Goal: Transaction & Acquisition: Purchase product/service

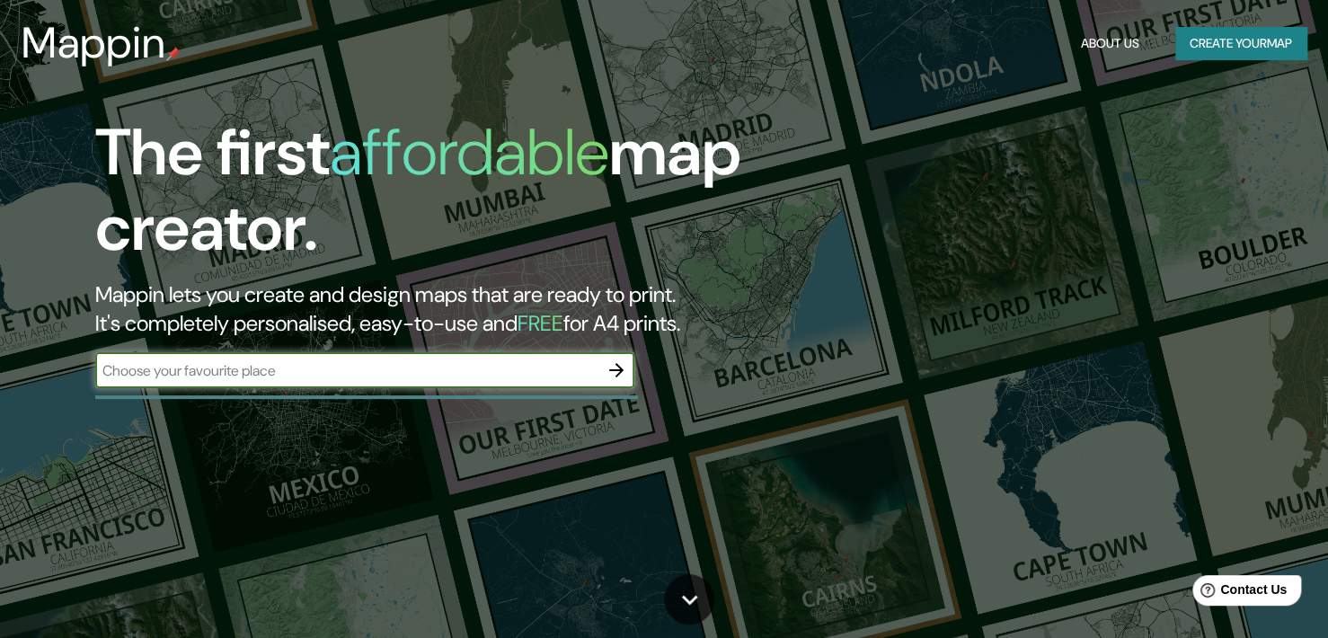
click at [618, 369] on icon "button" at bounding box center [616, 370] width 14 height 14
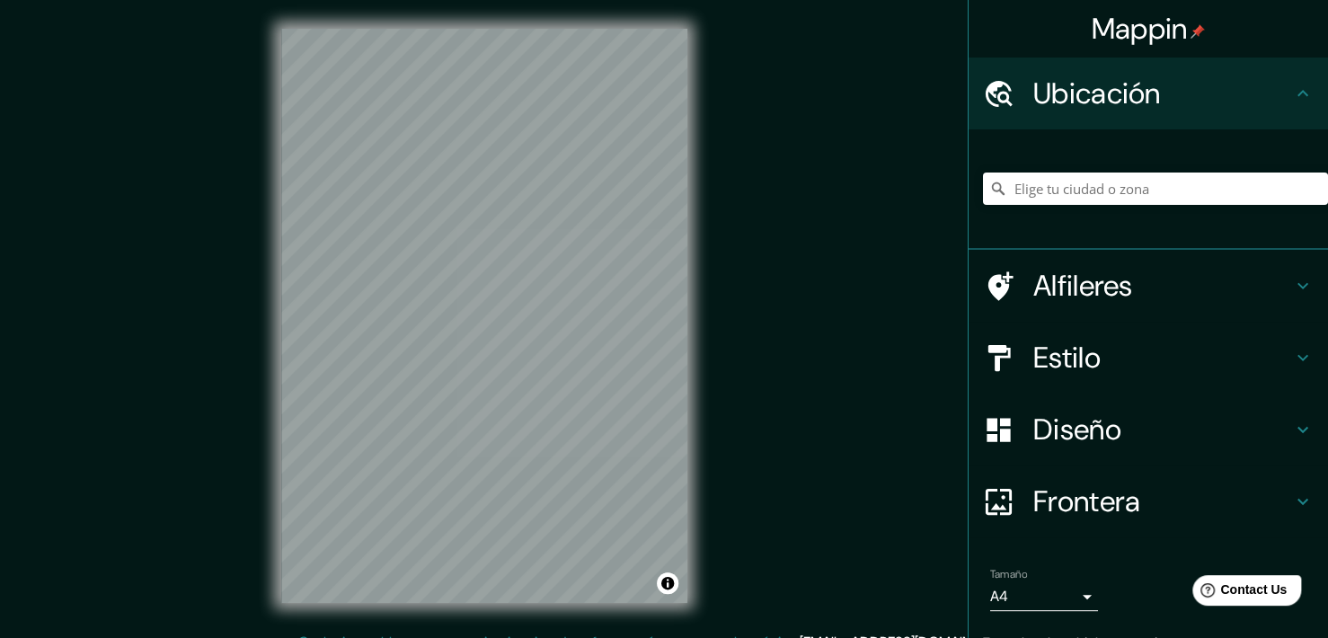
click at [676, 637] on html "Mappin Ubicación Alfileres Estilo Diseño Frontera Elija un borde. Pista : puede…" at bounding box center [664, 319] width 1328 height 638
click at [706, 528] on div "© Mapbox © OpenStreetMap Improve this map" at bounding box center [485, 316] width 464 height 632
click at [1035, 193] on input "Pick your city or area" at bounding box center [1155, 189] width 345 height 32
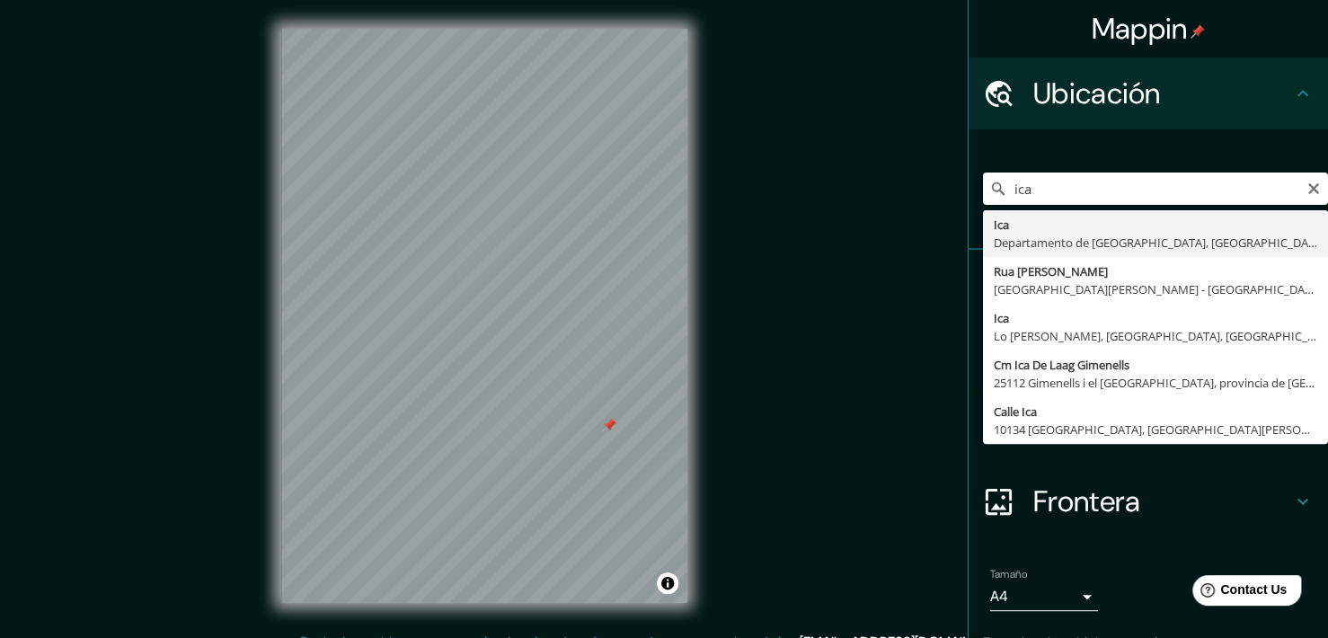
type input "Ica, [GEOGRAPHIC_DATA], [GEOGRAPHIC_DATA]"
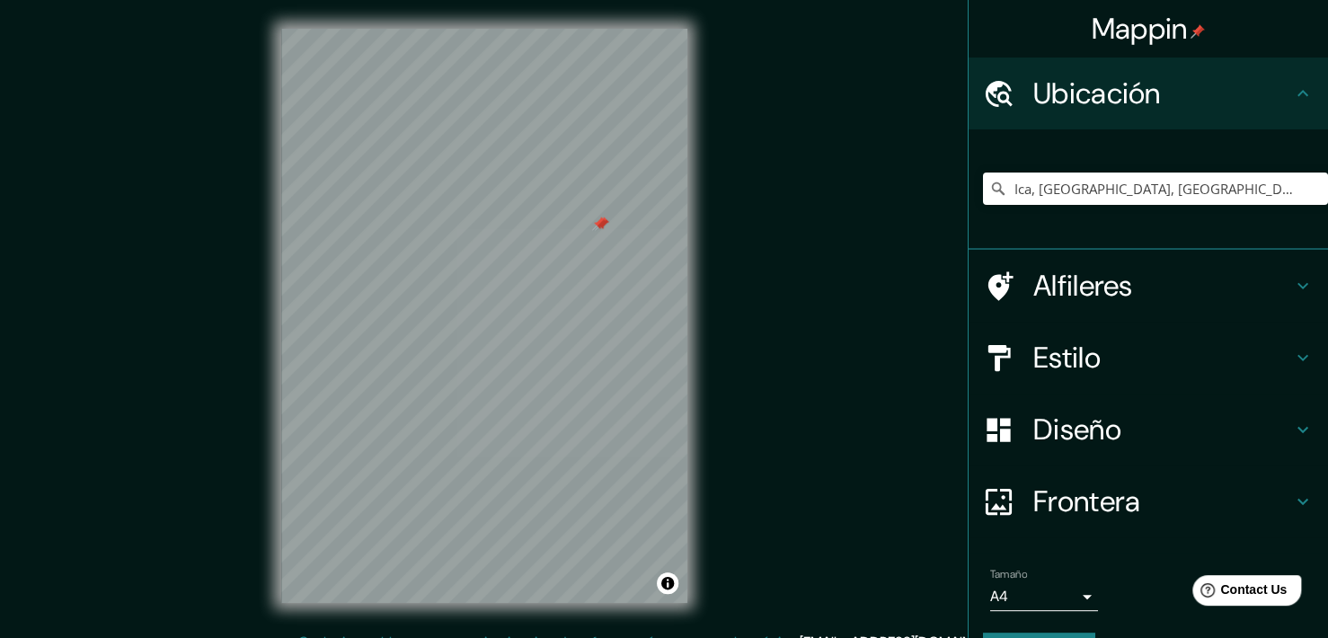
click at [599, 223] on div at bounding box center [599, 224] width 14 height 14
click at [599, 227] on div at bounding box center [602, 224] width 14 height 14
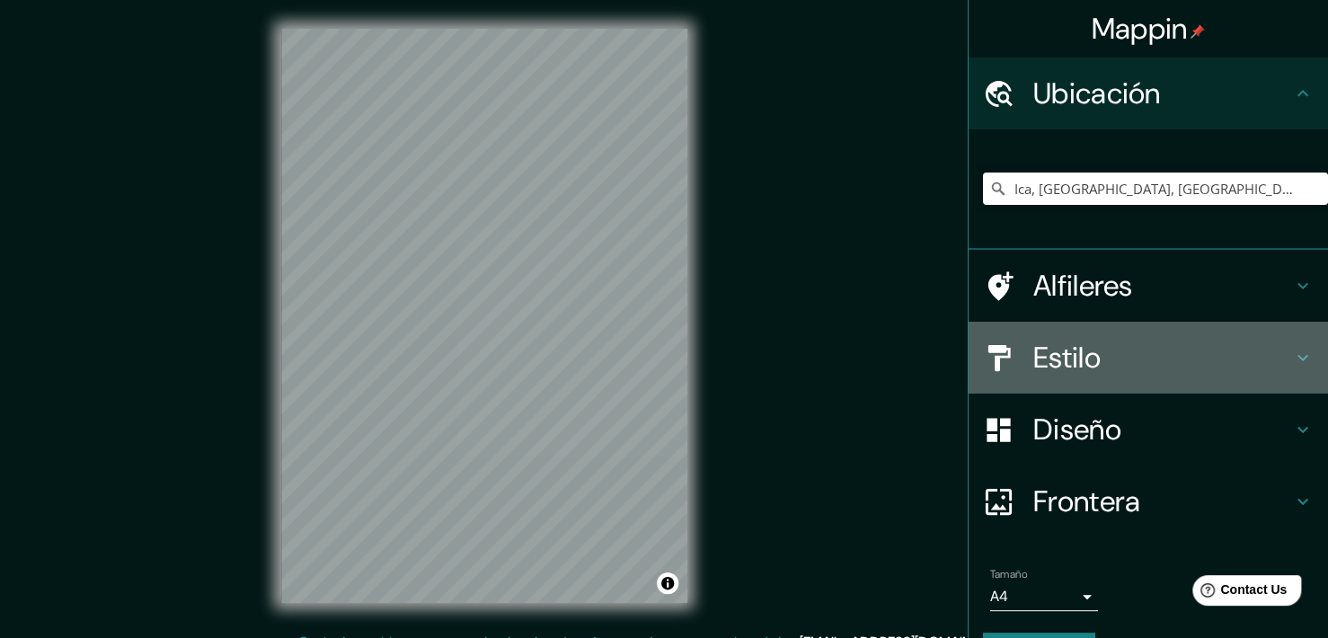
click at [1222, 360] on h4 "Estilo" at bounding box center [1163, 358] width 259 height 36
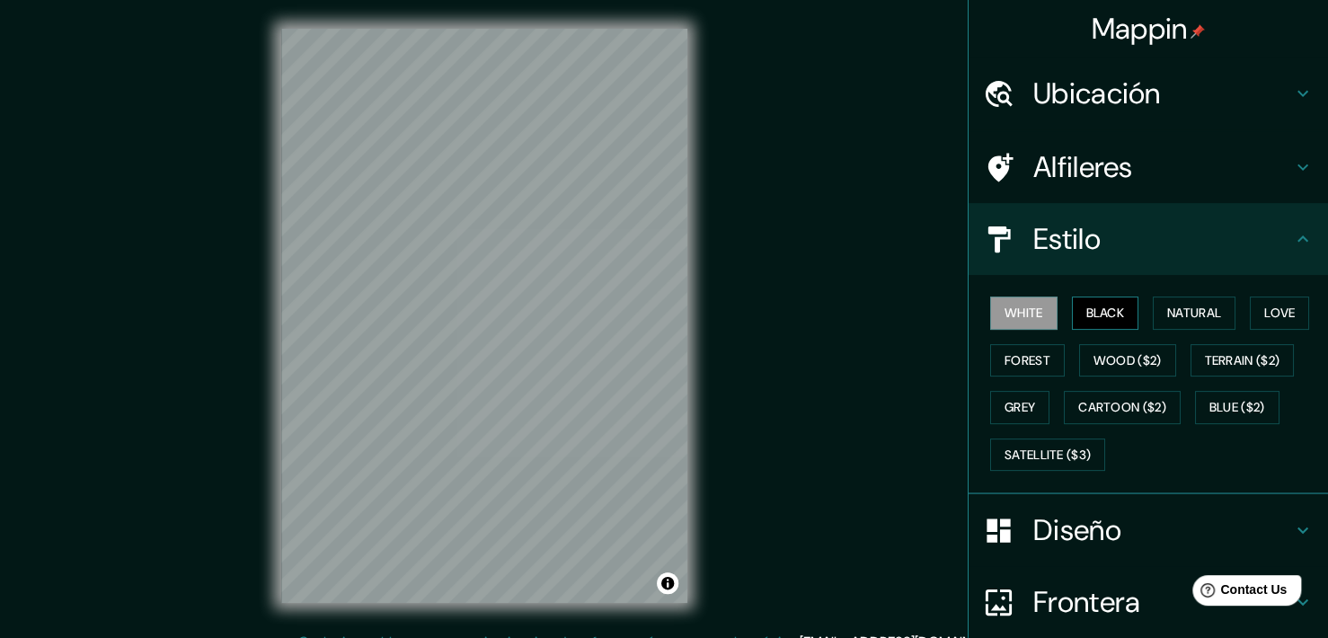
click at [1099, 314] on button "Black" at bounding box center [1105, 313] width 67 height 33
click at [1153, 314] on button "Natural" at bounding box center [1194, 313] width 83 height 33
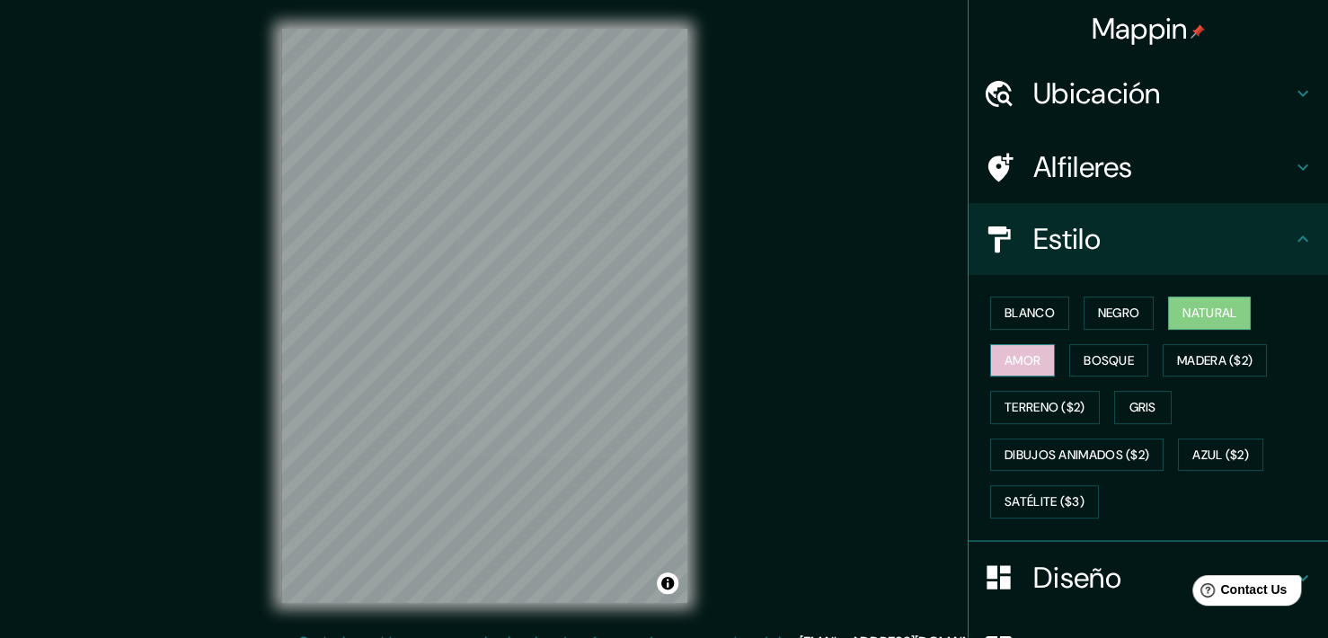
click at [1020, 366] on button "Amor" at bounding box center [1022, 360] width 65 height 33
click at [1071, 364] on button "Bosque" at bounding box center [1109, 360] width 79 height 33
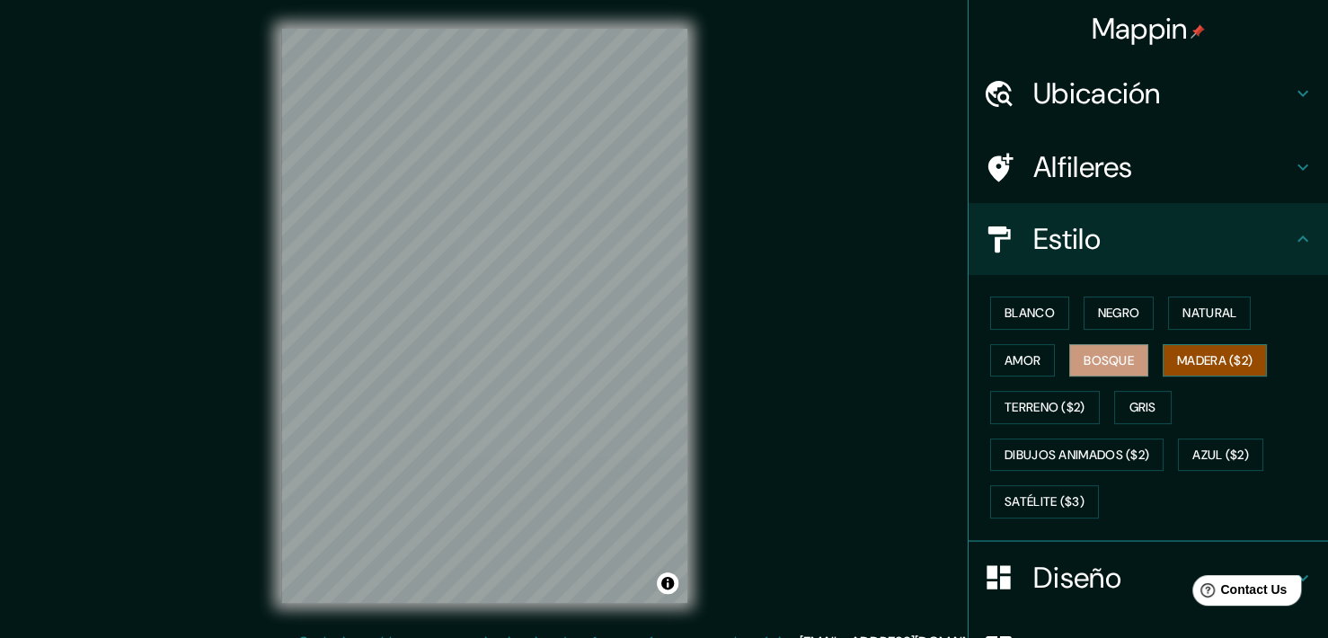
click at [1176, 356] on button "Madera ($2)" at bounding box center [1215, 360] width 104 height 33
click at [1043, 399] on button "Terreno ($2)" at bounding box center [1045, 407] width 110 height 33
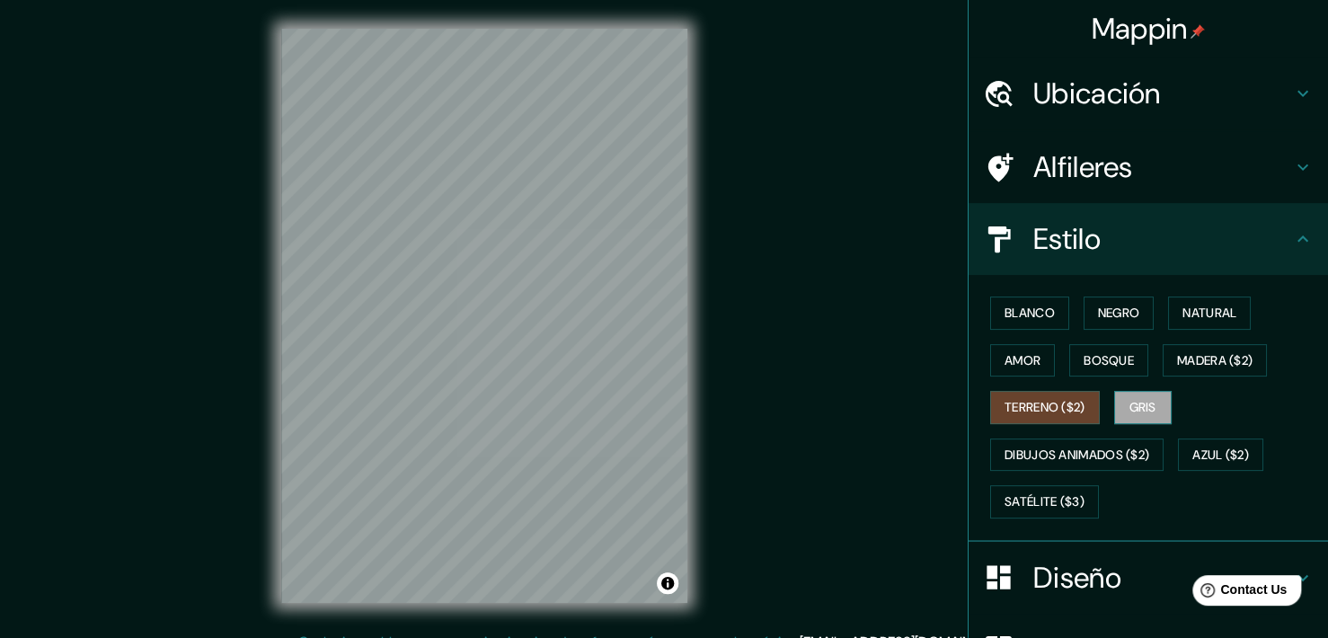
click at [1121, 404] on button "Gris" at bounding box center [1143, 407] width 58 height 33
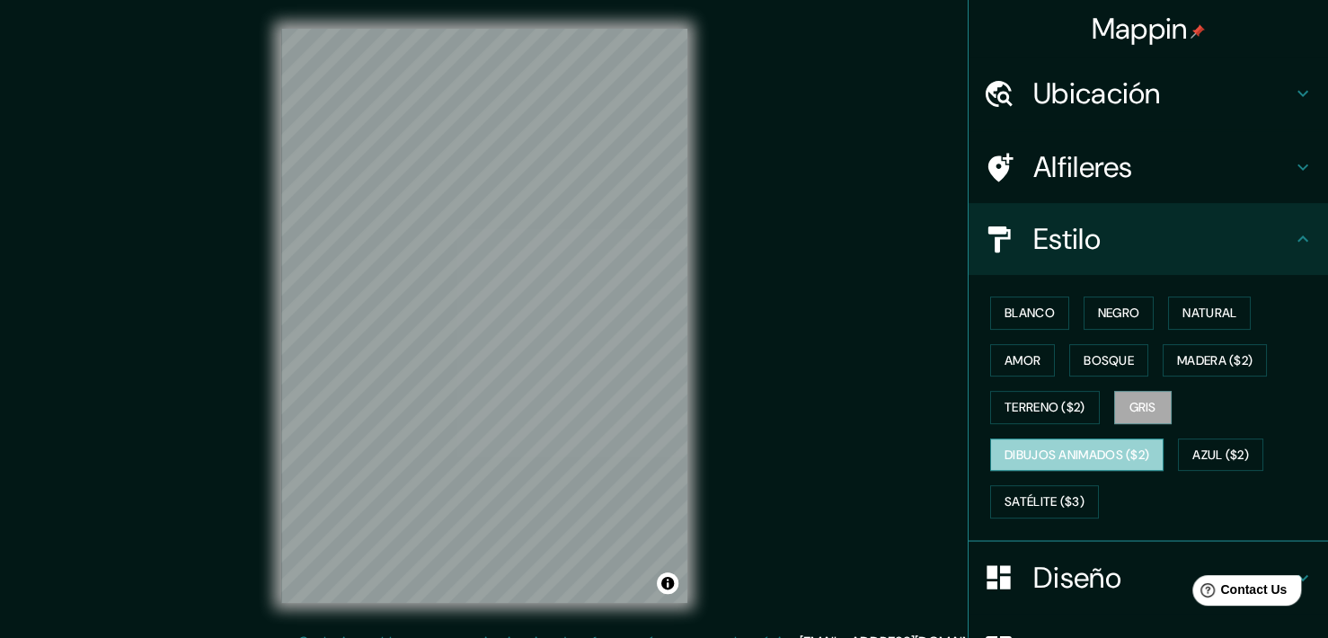
click at [1032, 468] on button "Dibujos animados ($2)" at bounding box center [1076, 455] width 173 height 33
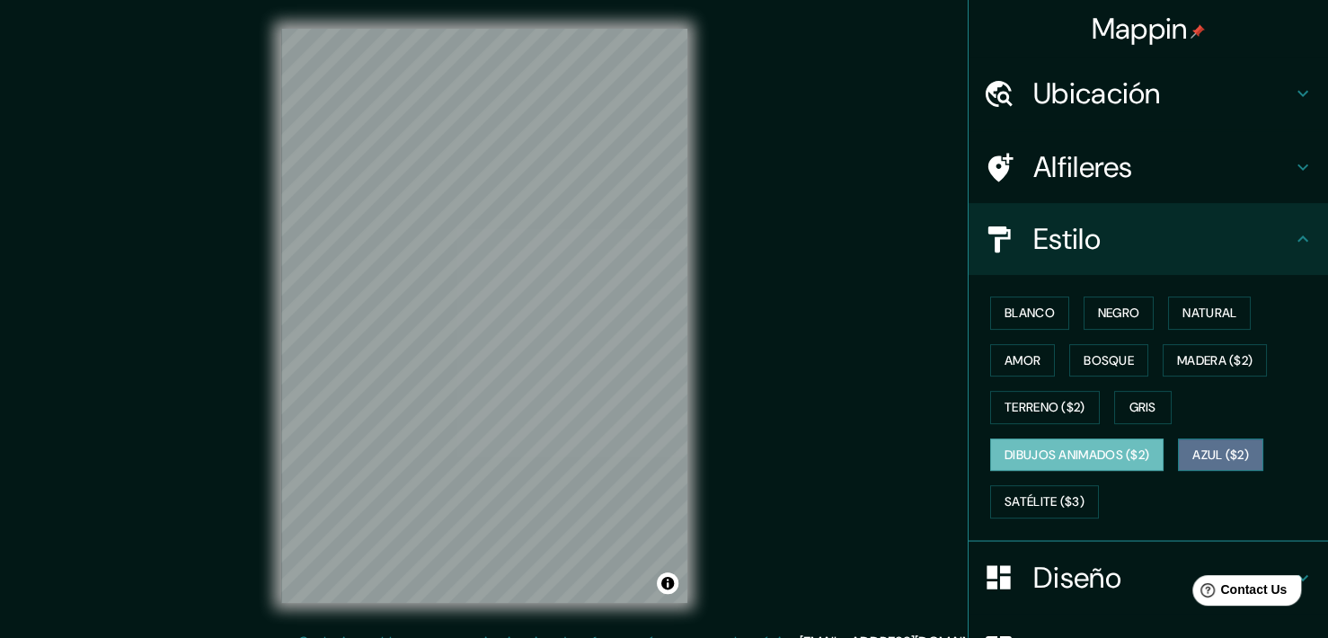
click at [1212, 455] on button "Azul ($2)" at bounding box center [1220, 455] width 85 height 33
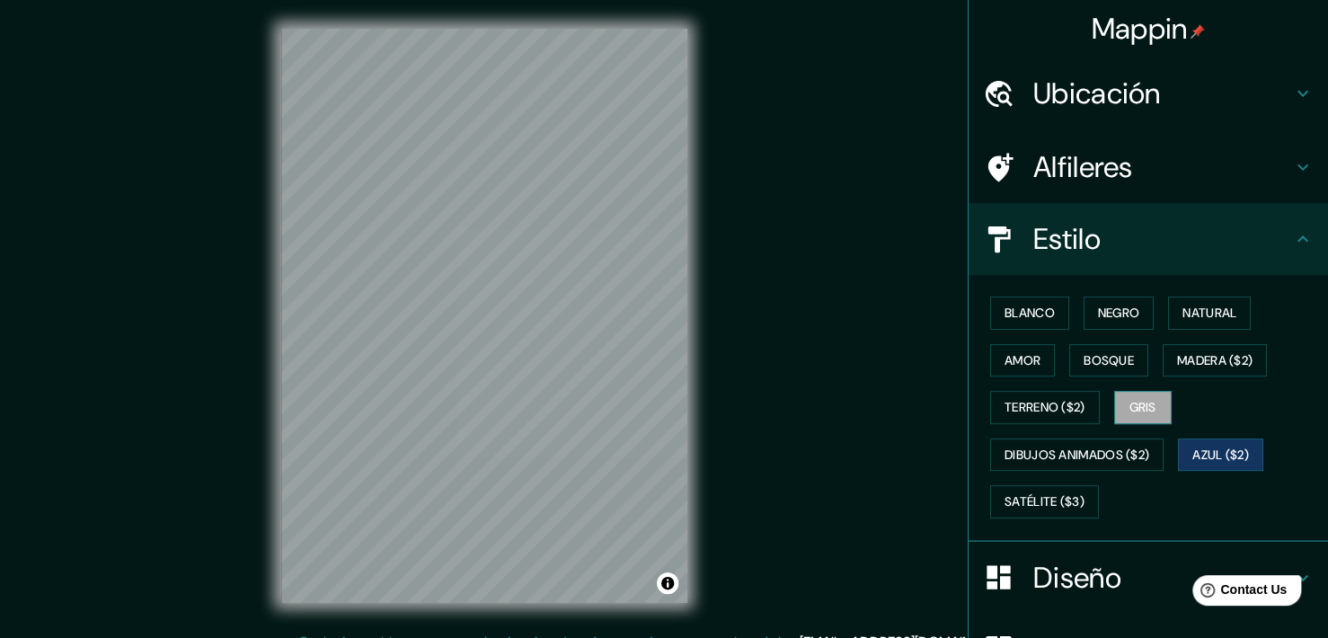
click at [1122, 414] on button "Gris" at bounding box center [1143, 407] width 58 height 33
click at [1114, 361] on button "Bosque" at bounding box center [1109, 360] width 79 height 33
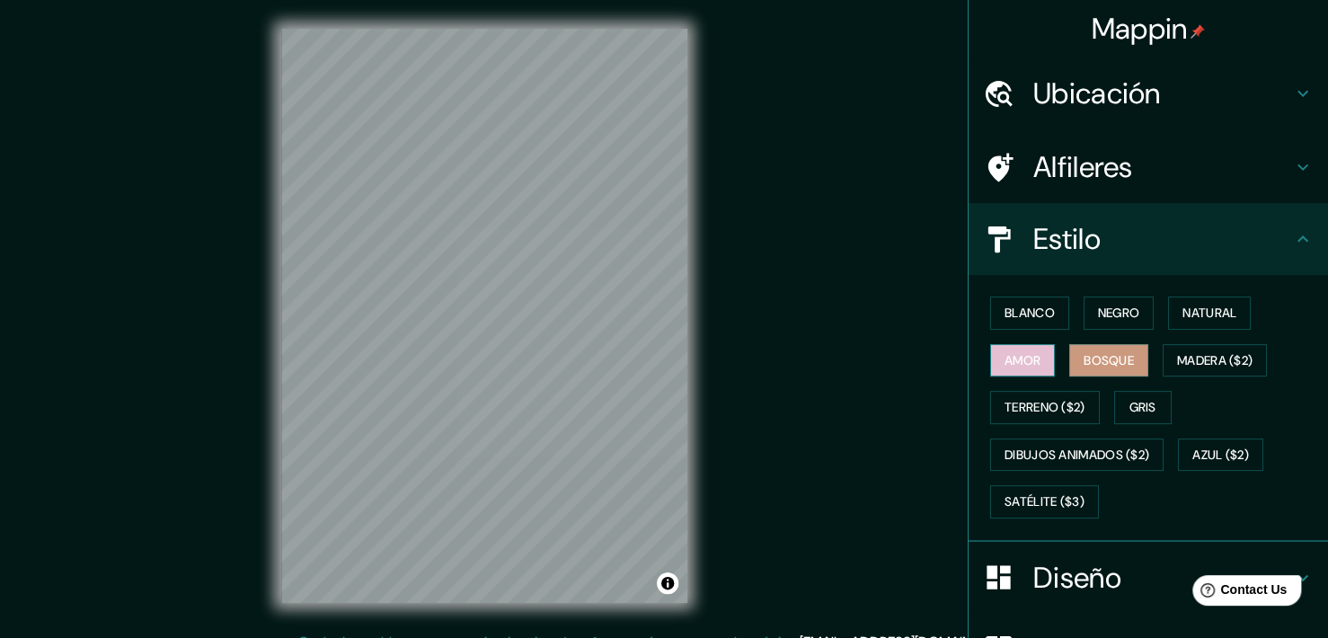
click at [1021, 369] on button "Amor" at bounding box center [1022, 360] width 65 height 33
click at [1023, 324] on button "Blanco" at bounding box center [1029, 313] width 79 height 33
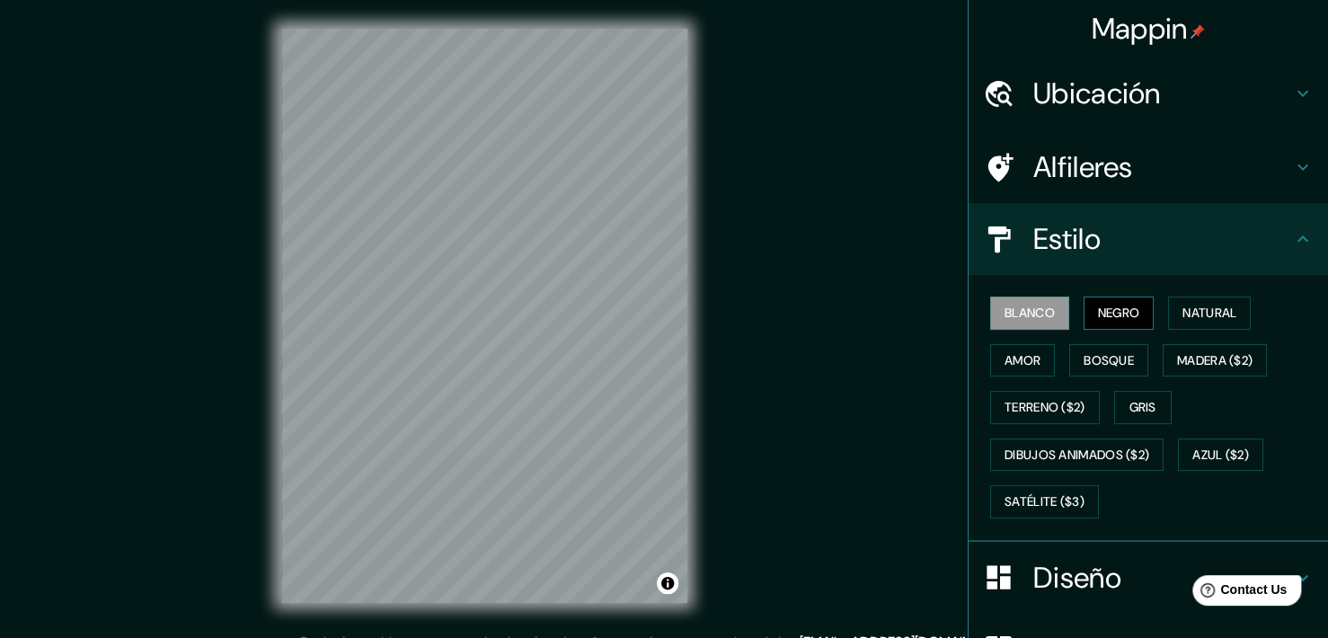
click at [1094, 313] on button "Negro" at bounding box center [1119, 313] width 71 height 33
click at [1171, 310] on button "Natural" at bounding box center [1209, 313] width 83 height 33
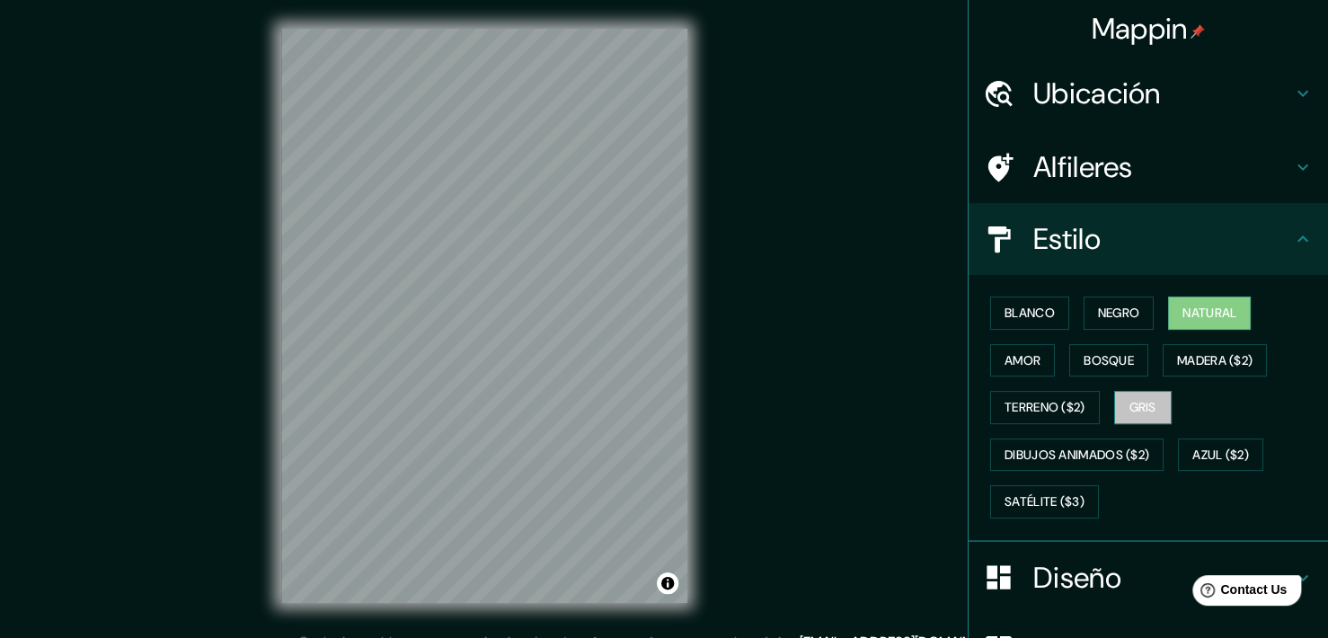
click at [1129, 411] on button "Gris" at bounding box center [1143, 407] width 58 height 33
click at [1029, 313] on button "Blanco" at bounding box center [1029, 313] width 79 height 33
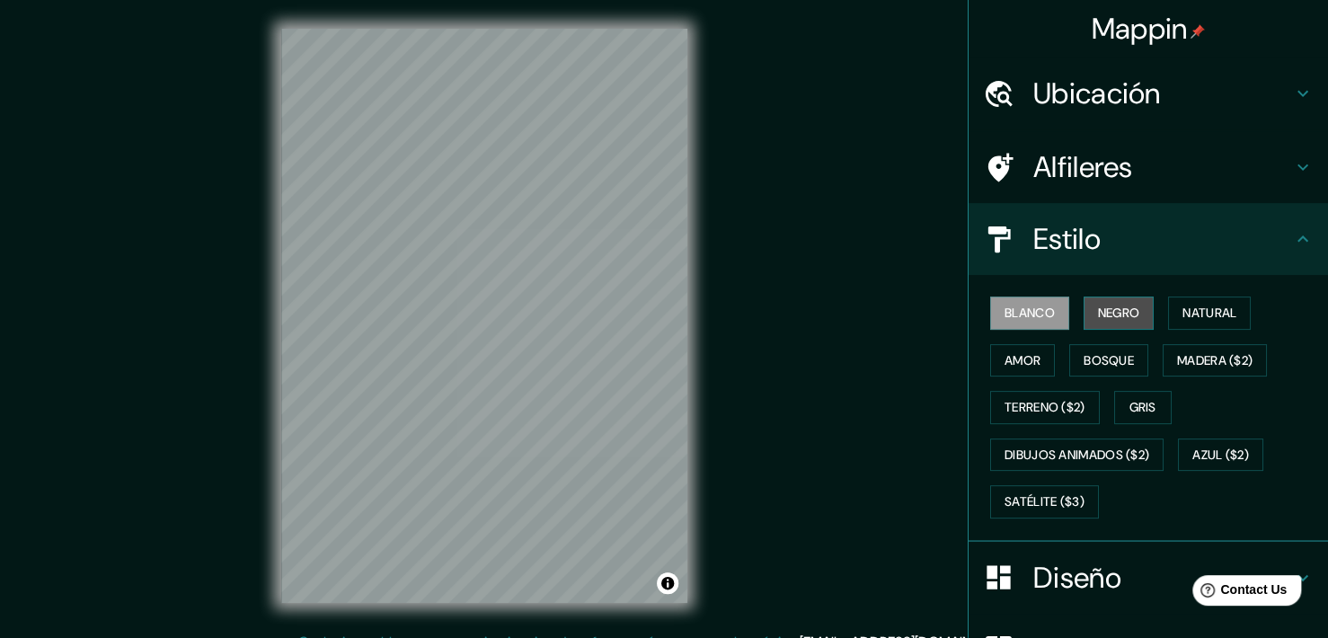
click at [1096, 312] on button "Negro" at bounding box center [1119, 313] width 71 height 33
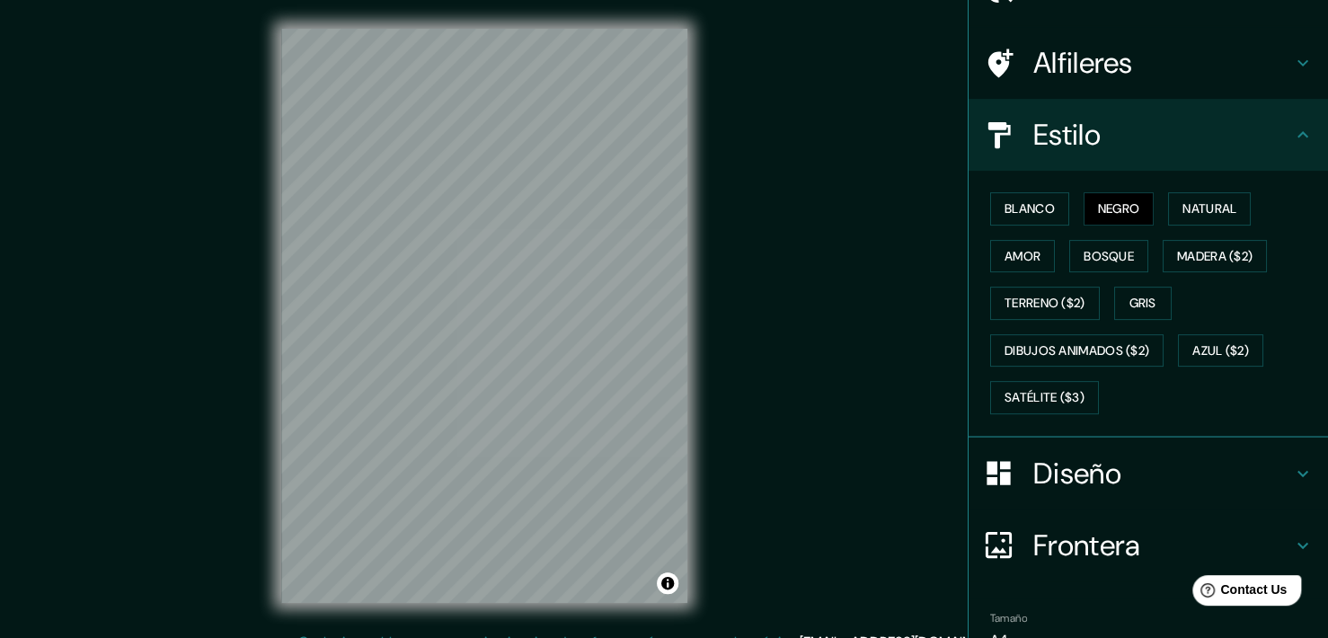
scroll to position [194, 0]
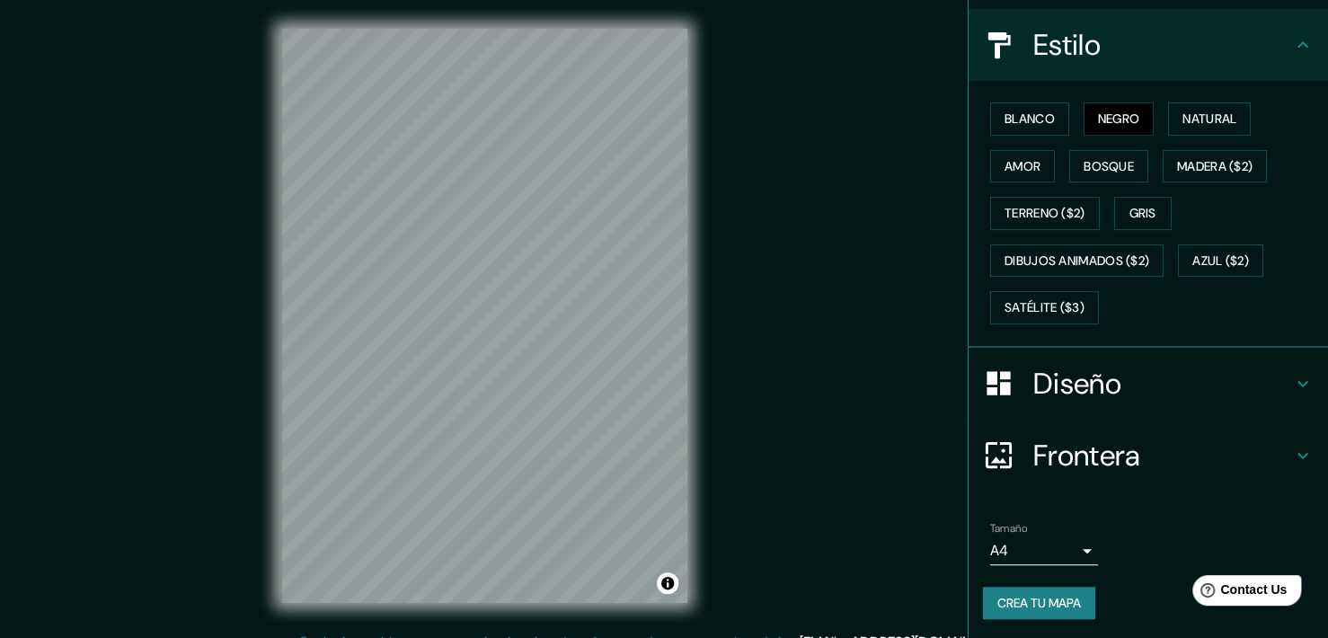
click at [1272, 381] on h4 "Diseño" at bounding box center [1163, 384] width 259 height 36
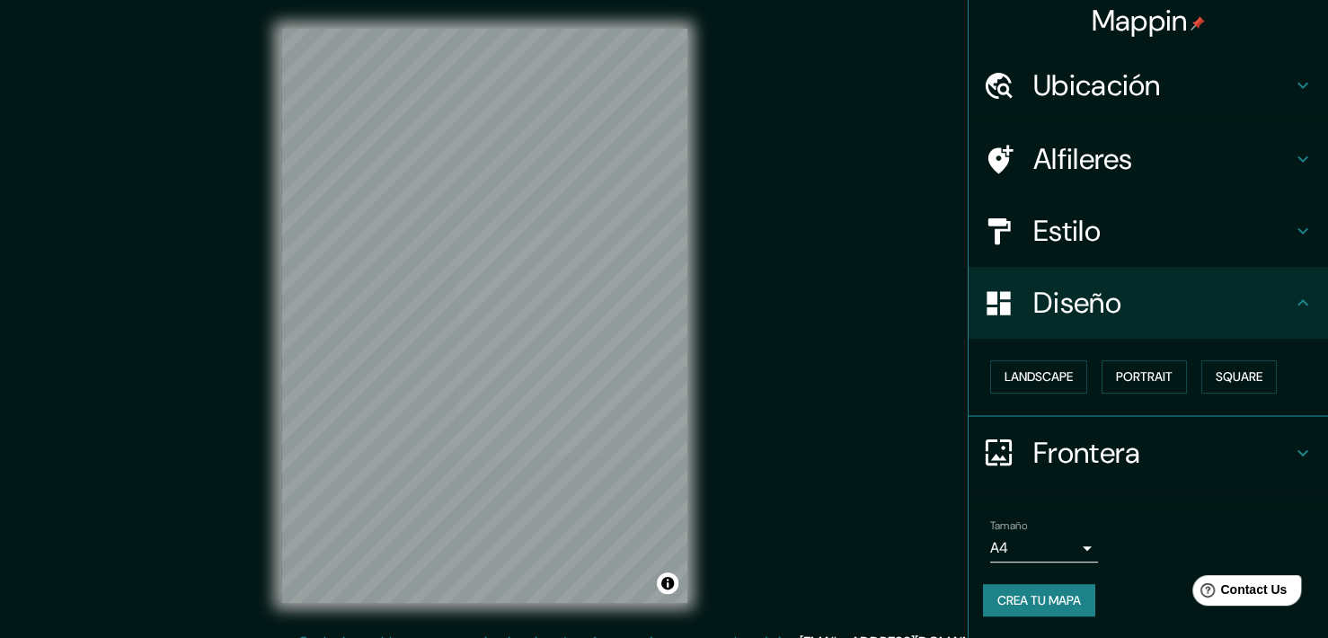
scroll to position [7, 0]
click at [1034, 383] on button "Landscape" at bounding box center [1038, 377] width 97 height 33
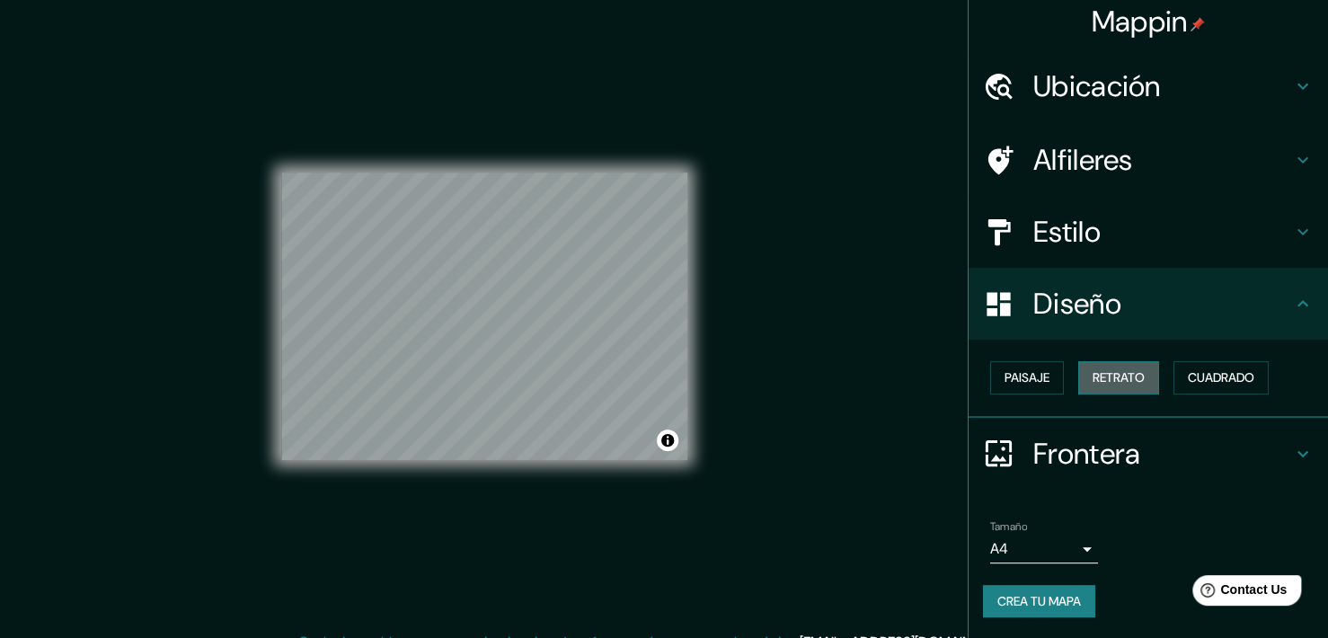
click at [1106, 378] on button "Retrato" at bounding box center [1118, 377] width 81 height 33
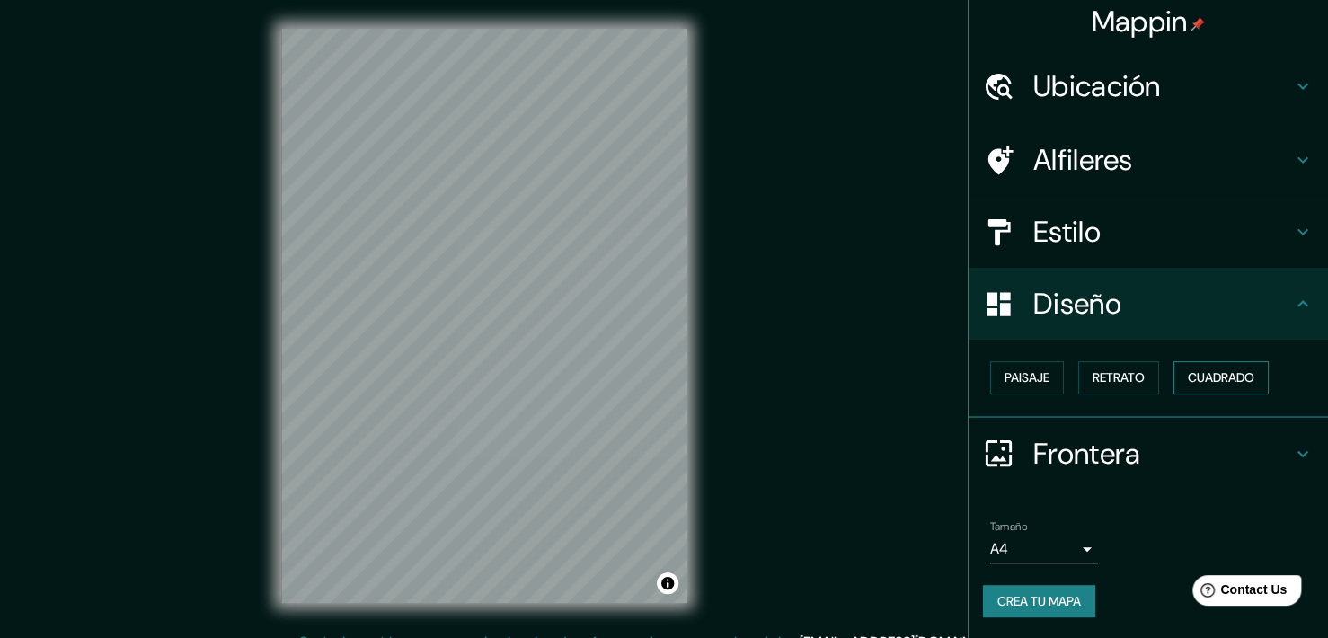
click at [1179, 369] on button "Cuadrado" at bounding box center [1221, 377] width 95 height 33
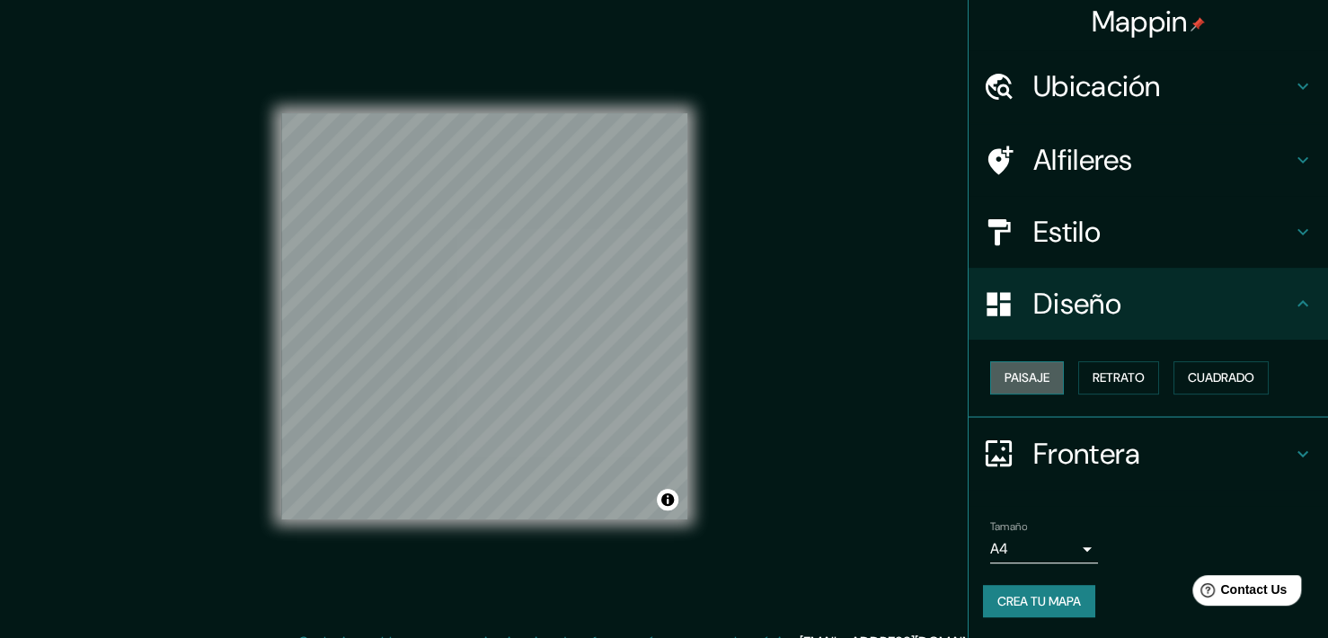
click at [1034, 382] on button "Paisaje" at bounding box center [1027, 377] width 74 height 33
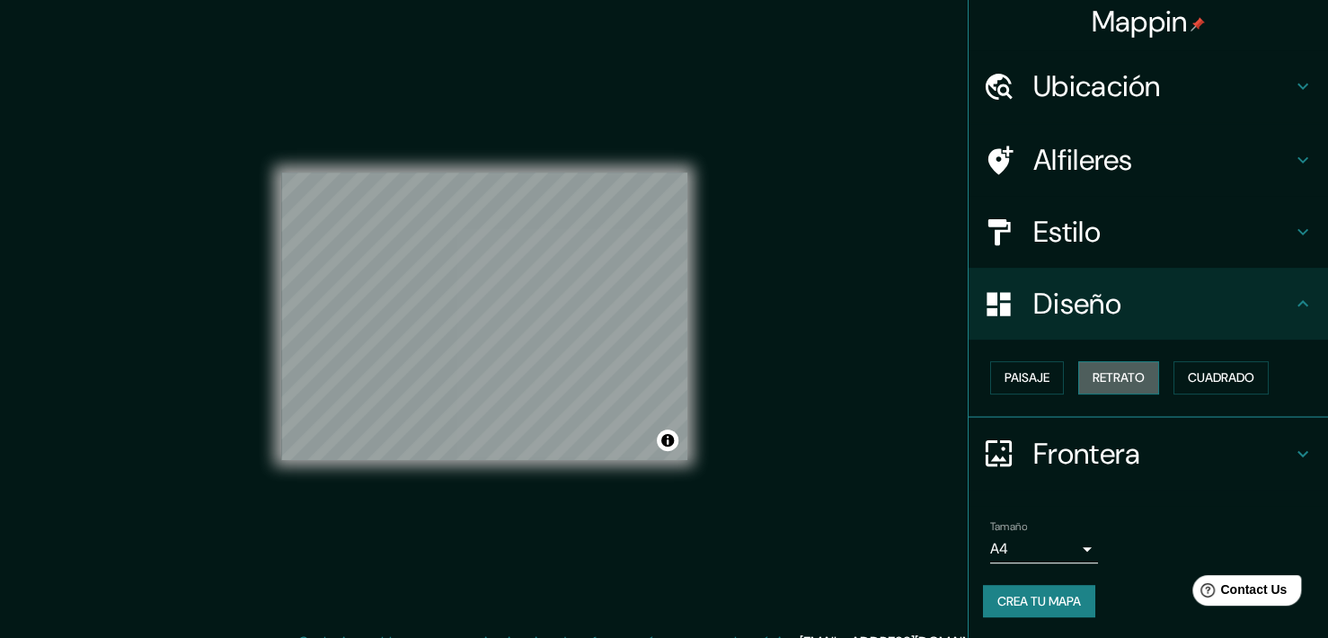
click at [1114, 375] on button "Retrato" at bounding box center [1118, 377] width 81 height 33
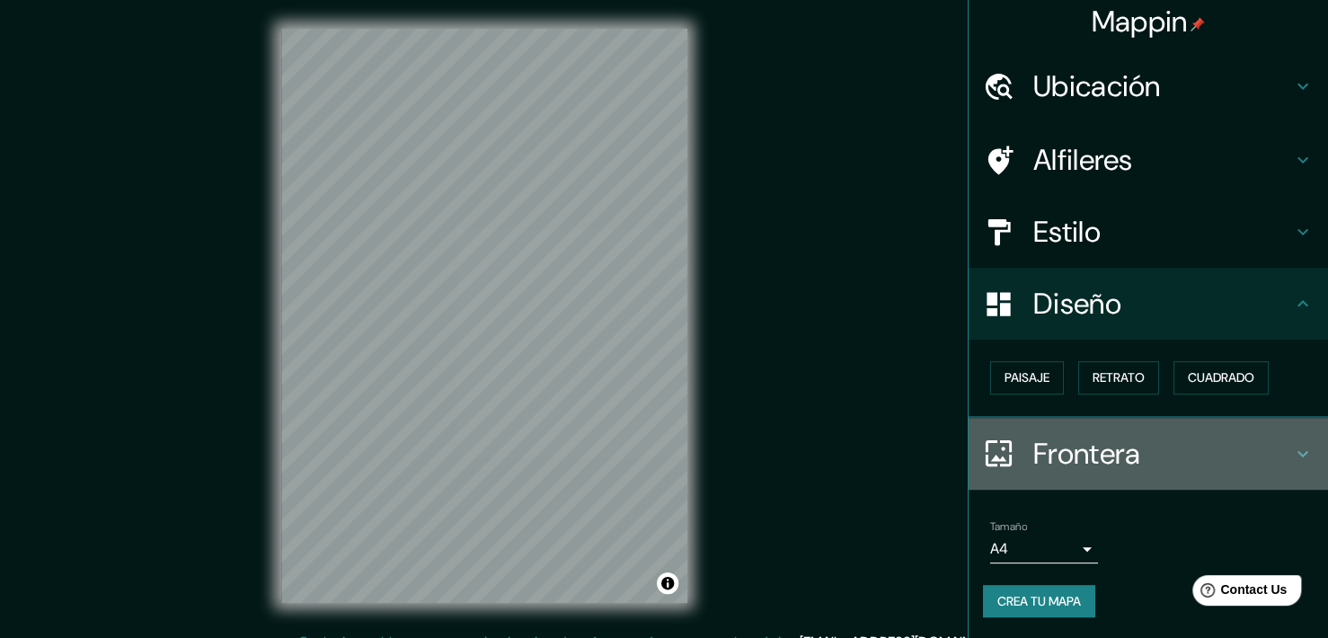
click at [1252, 457] on h4 "Frontera" at bounding box center [1163, 454] width 259 height 36
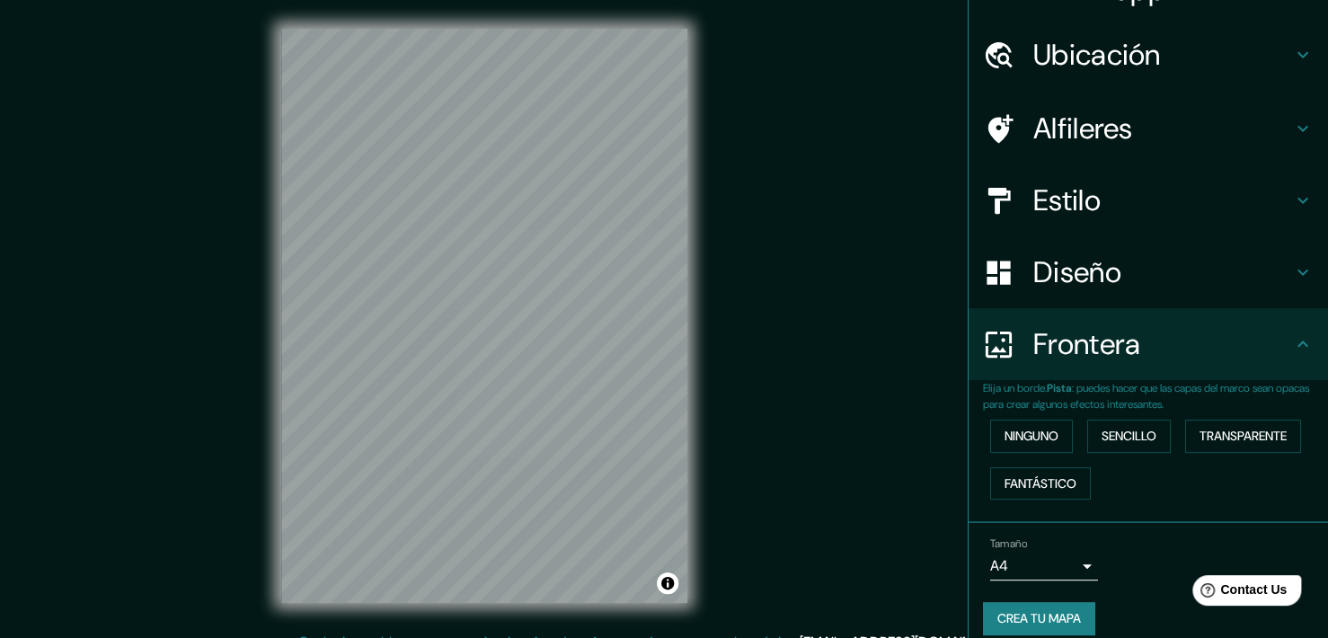
scroll to position [56, 0]
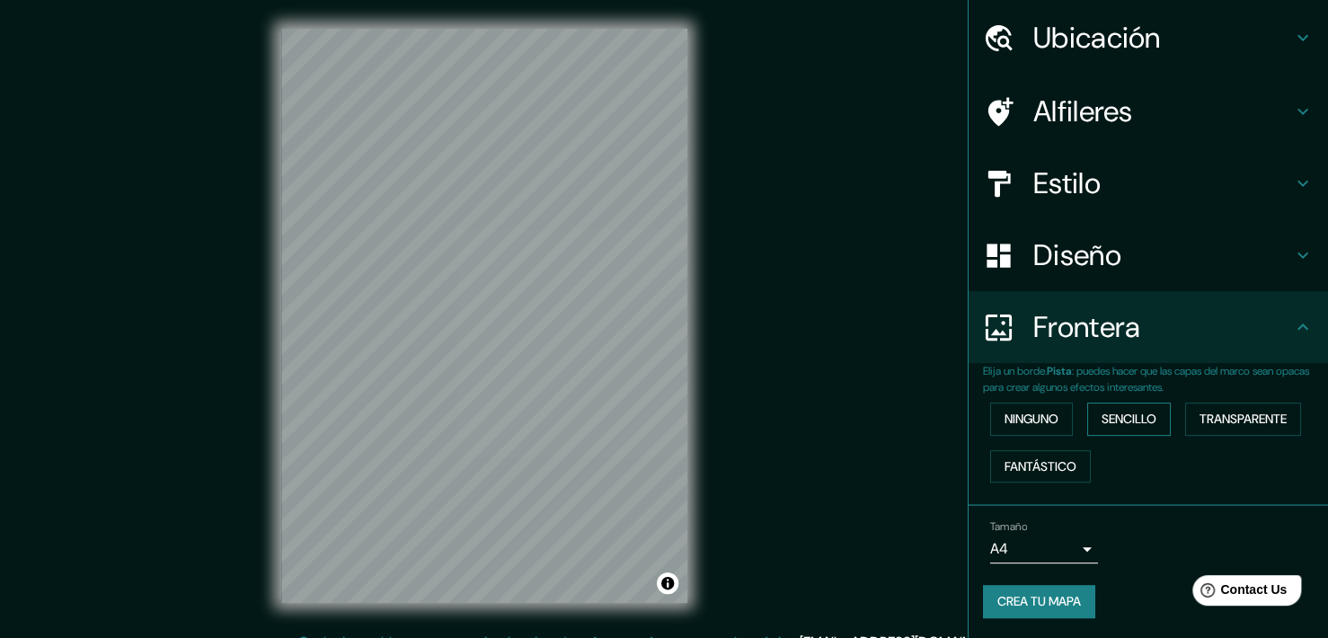
click at [1106, 418] on button "Sencillo" at bounding box center [1129, 419] width 84 height 33
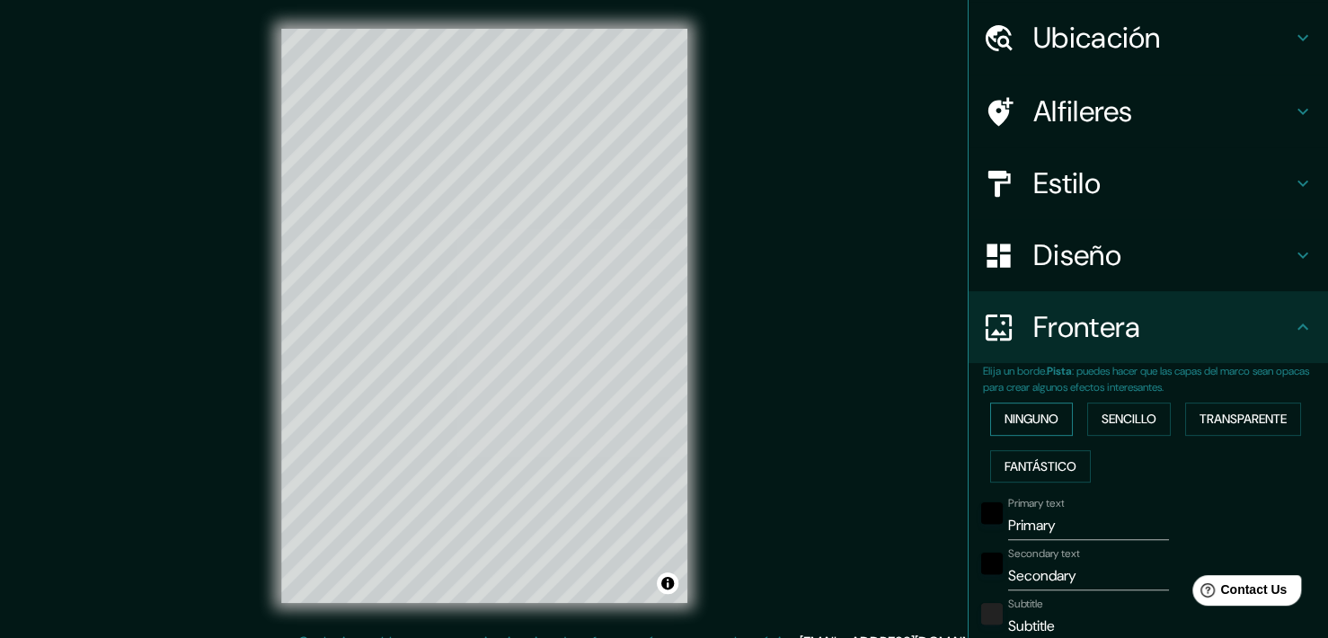
click at [1045, 417] on button "Ninguno" at bounding box center [1031, 419] width 83 height 33
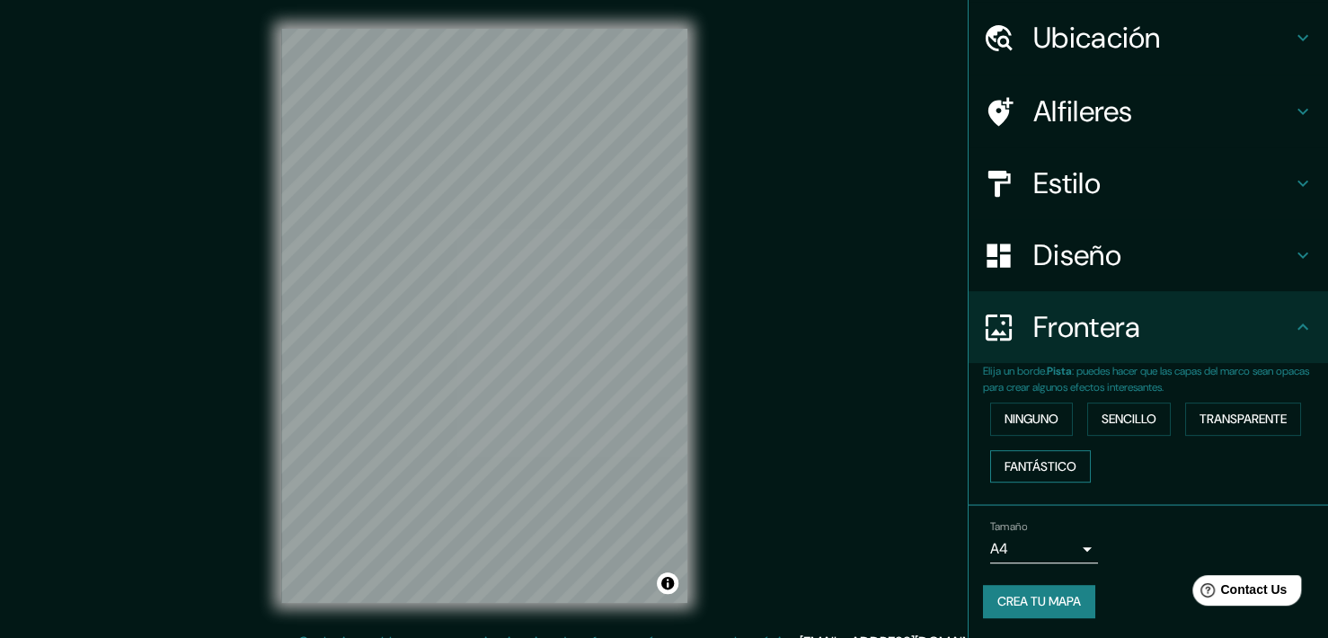
scroll to position [22, 0]
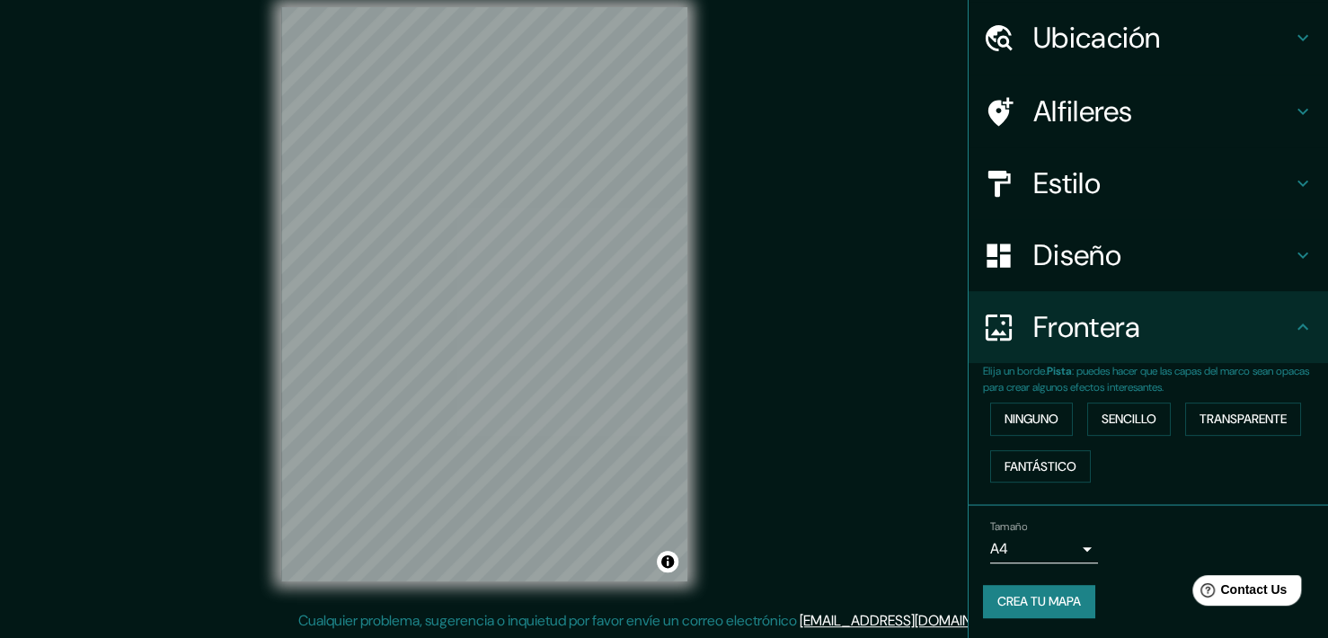
click at [1064, 559] on body "Mappin Ubicación Ica, [GEOGRAPHIC_DATA], [GEOGRAPHIC_DATA] Alfileres Estilo Dis…" at bounding box center [664, 297] width 1328 height 638
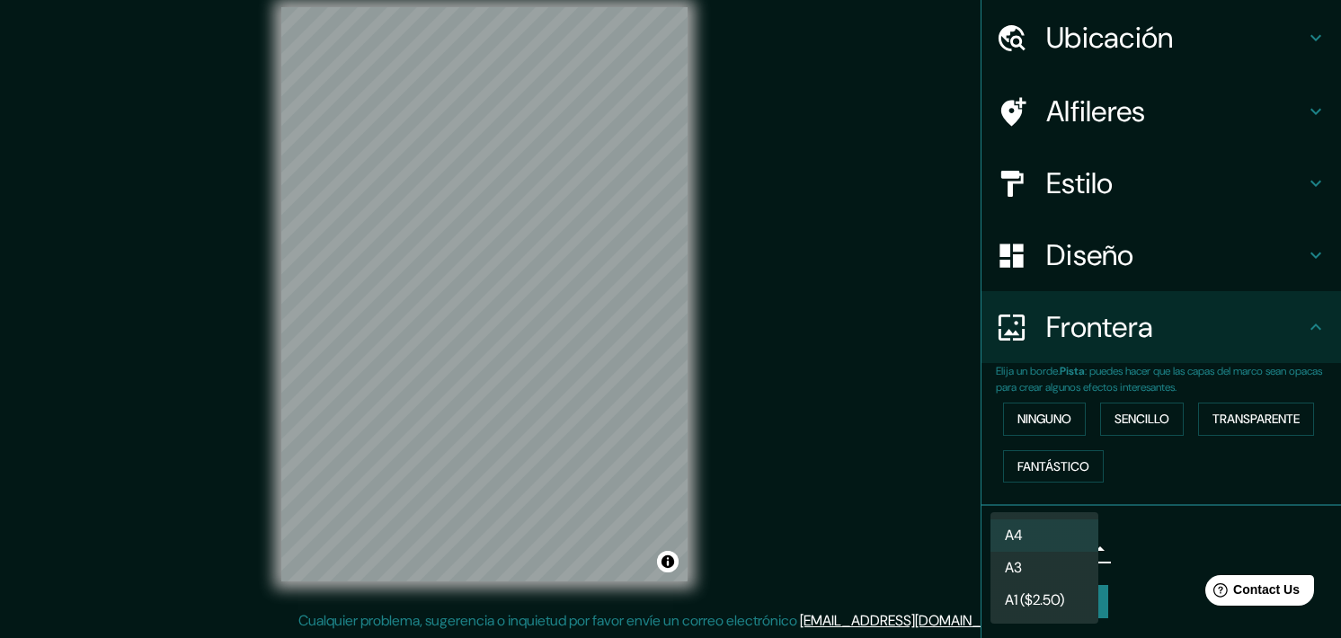
click at [1067, 566] on li "A3" at bounding box center [1044, 568] width 108 height 32
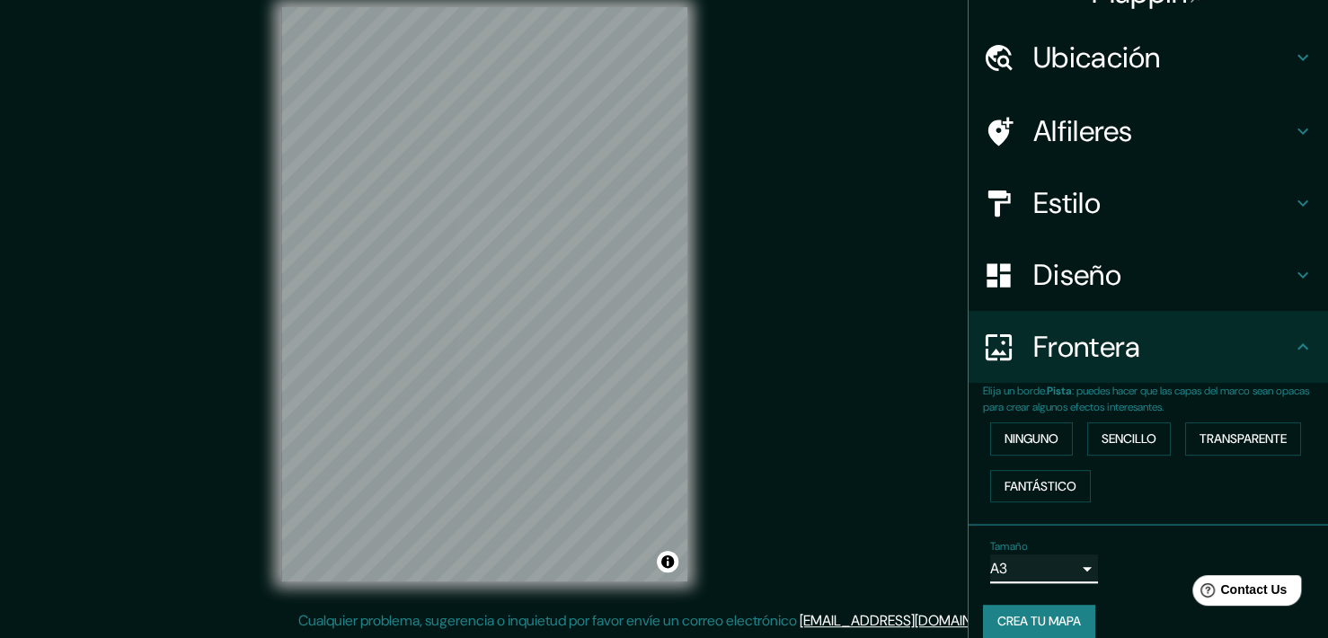
scroll to position [56, 0]
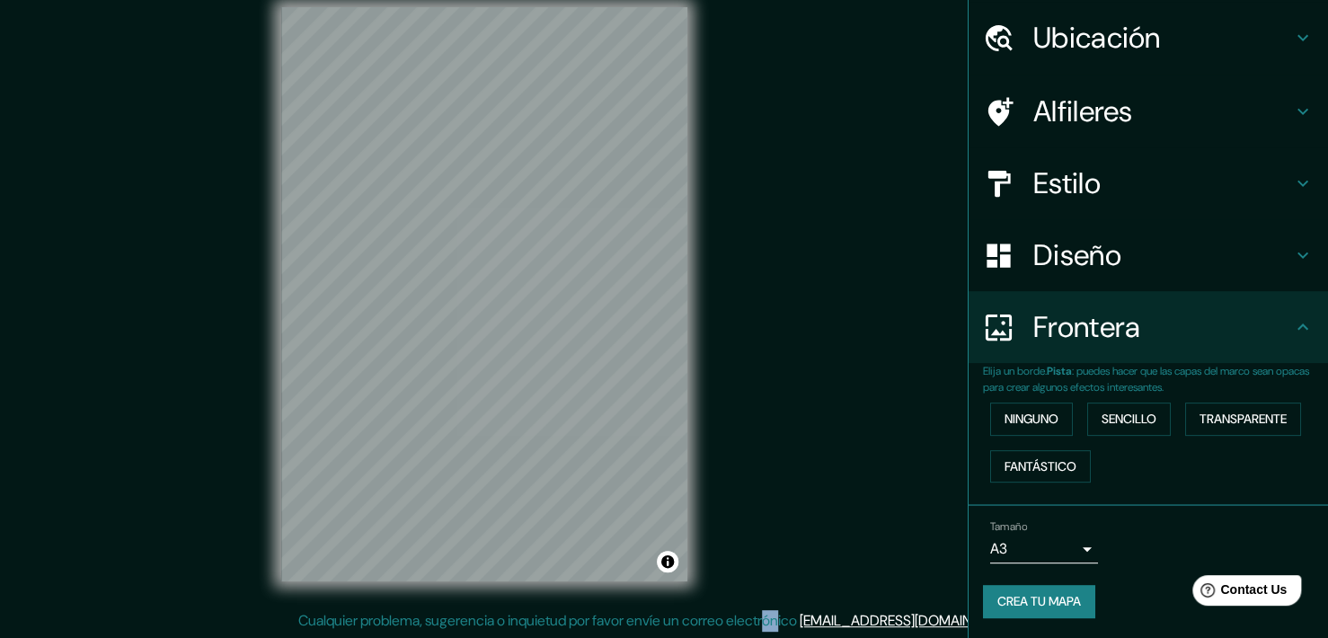
drag, startPoint x: 818, startPoint y: 533, endPoint x: 830, endPoint y: 540, distance: 14.5
click at [830, 540] on div "Mappin Ubicación Ica, [GEOGRAPHIC_DATA], [GEOGRAPHIC_DATA] Alfileres Estilo Dis…" at bounding box center [664, 308] width 1328 height 661
click at [1054, 594] on button "Crea tu mapa" at bounding box center [1039, 601] width 112 height 33
click at [1043, 603] on button "Crea tu mapa" at bounding box center [1039, 601] width 112 height 33
click at [1130, 579] on div "Tamaño A3 a4 Crea tu mapa" at bounding box center [1148, 573] width 331 height 120
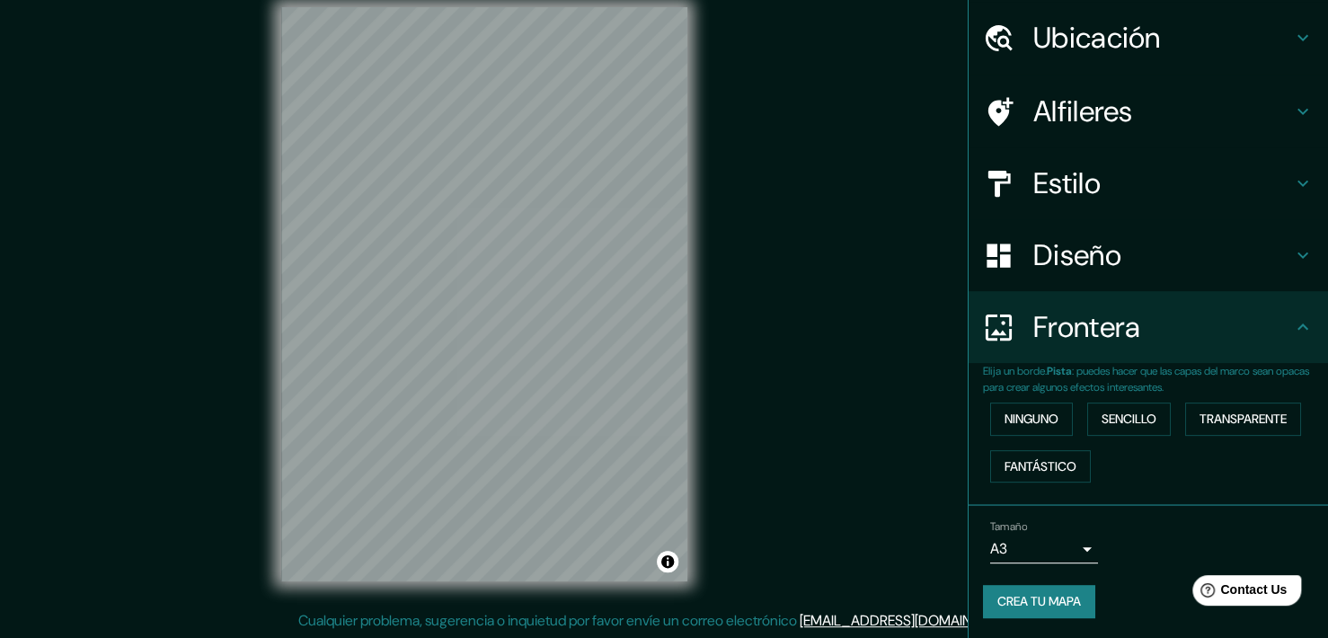
click at [1301, 324] on div "Frontera" at bounding box center [1148, 327] width 359 height 72
click at [1029, 601] on button "Crea tu mapa" at bounding box center [1039, 601] width 112 height 33
click at [1029, 601] on div "Crea tu mapa" at bounding box center [1148, 601] width 331 height 33
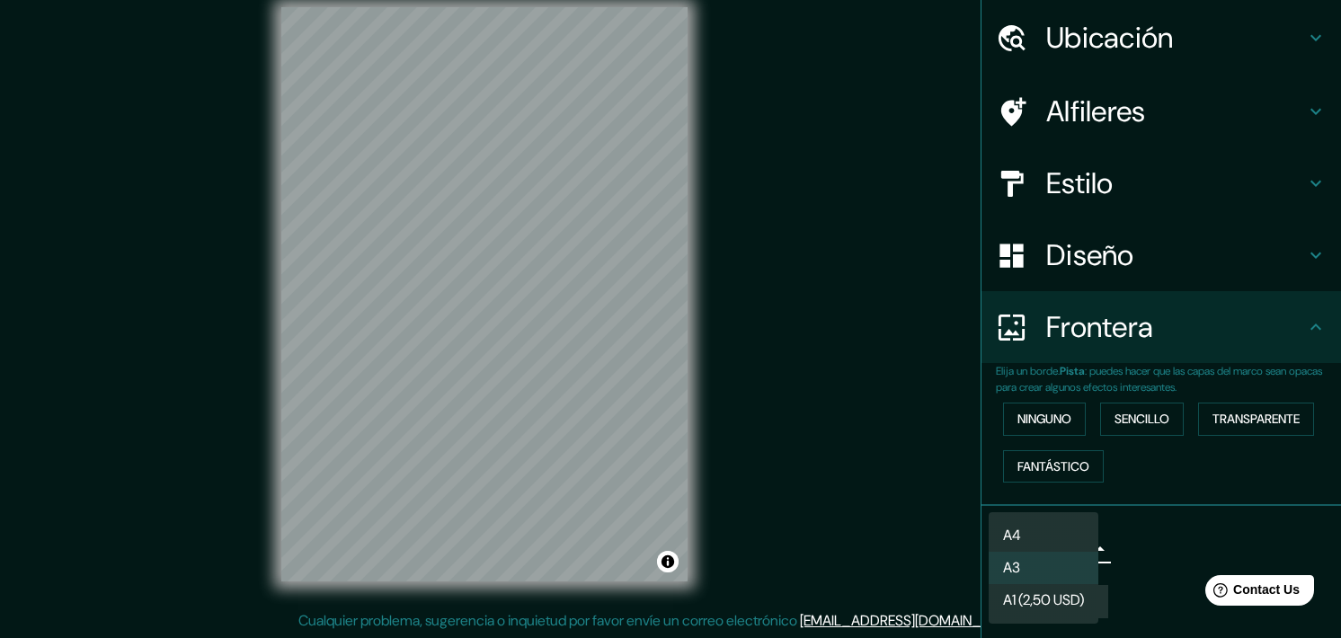
click at [1061, 546] on body "Mappin Ubicación Ica, [GEOGRAPHIC_DATA], [GEOGRAPHIC_DATA] Alfileres Estilo Dis…" at bounding box center [670, 297] width 1341 height 638
click at [1043, 529] on li "A4" at bounding box center [1044, 535] width 110 height 32
type input "single"
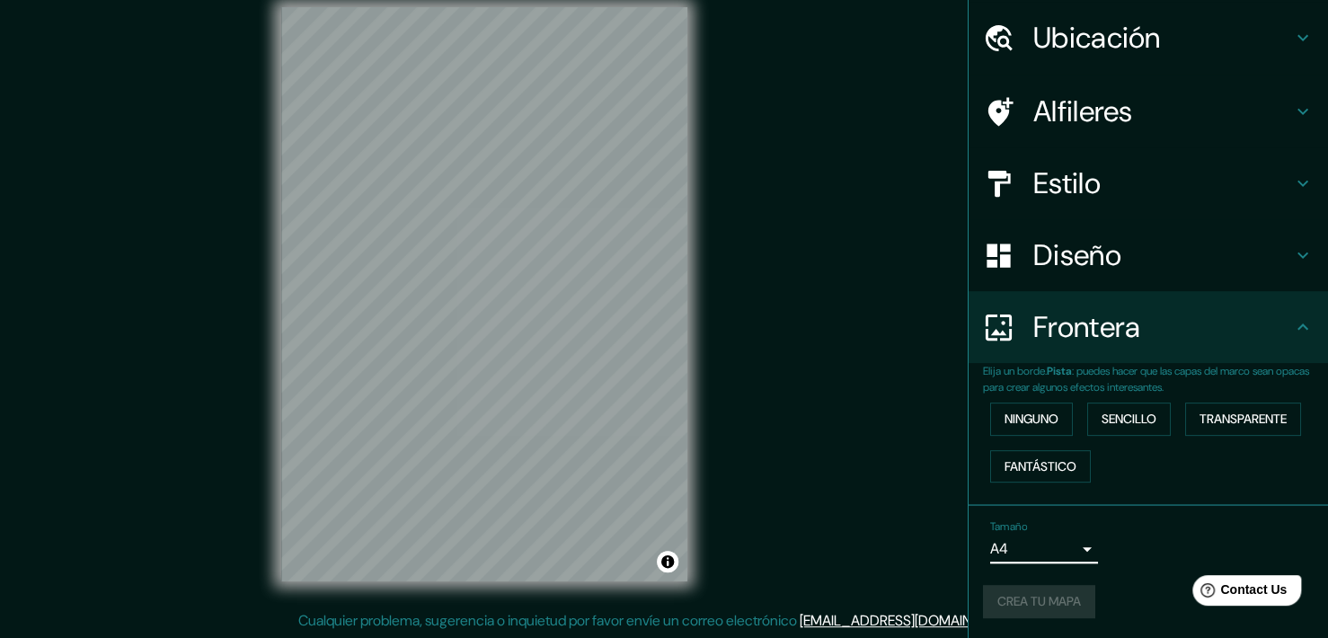
click at [1032, 598] on div "Crea tu mapa" at bounding box center [1148, 601] width 331 height 33
click at [478, 315] on div at bounding box center [478, 311] width 14 height 14
click at [489, 315] on div at bounding box center [489, 313] width 14 height 14
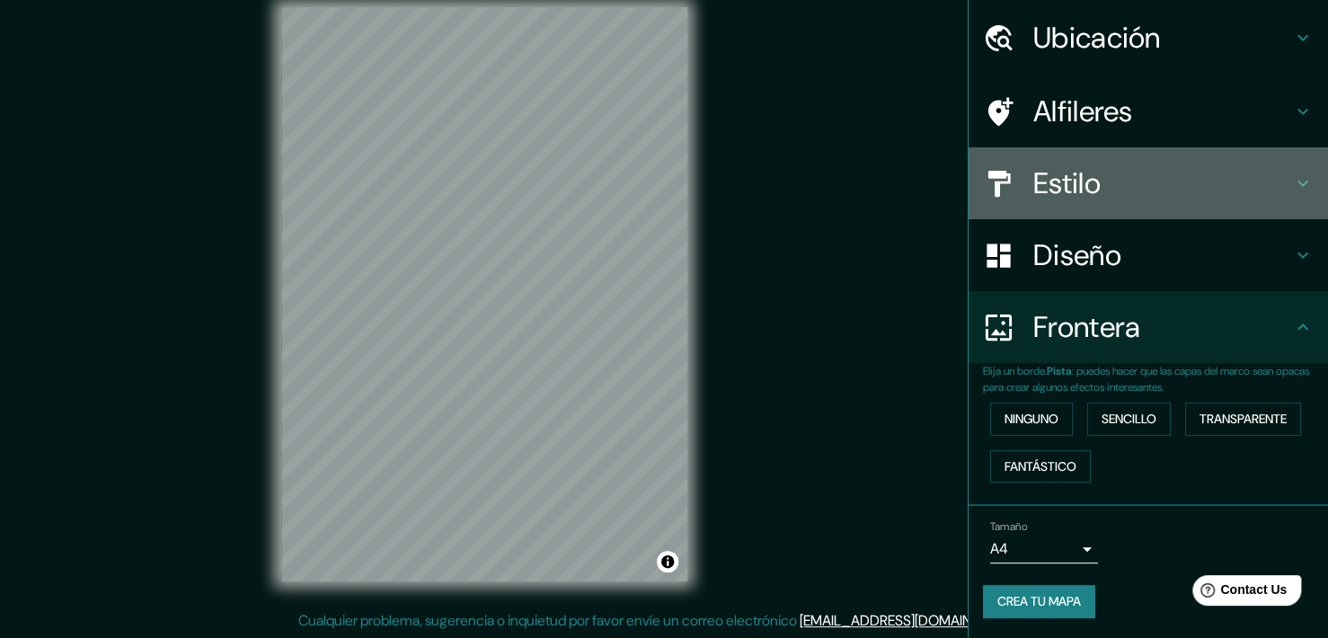
click at [1245, 176] on h4 "Estilo" at bounding box center [1163, 183] width 259 height 36
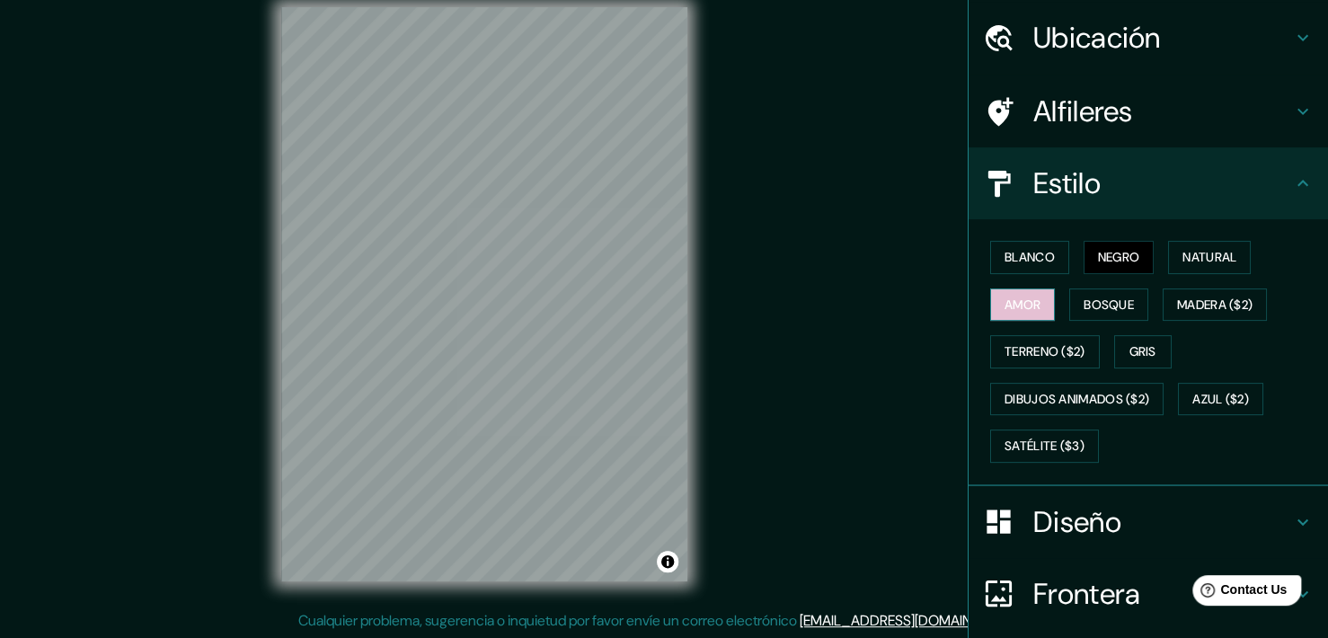
click at [1013, 306] on button "Amor" at bounding box center [1022, 304] width 65 height 33
click at [1105, 313] on button "Bosque" at bounding box center [1109, 304] width 79 height 33
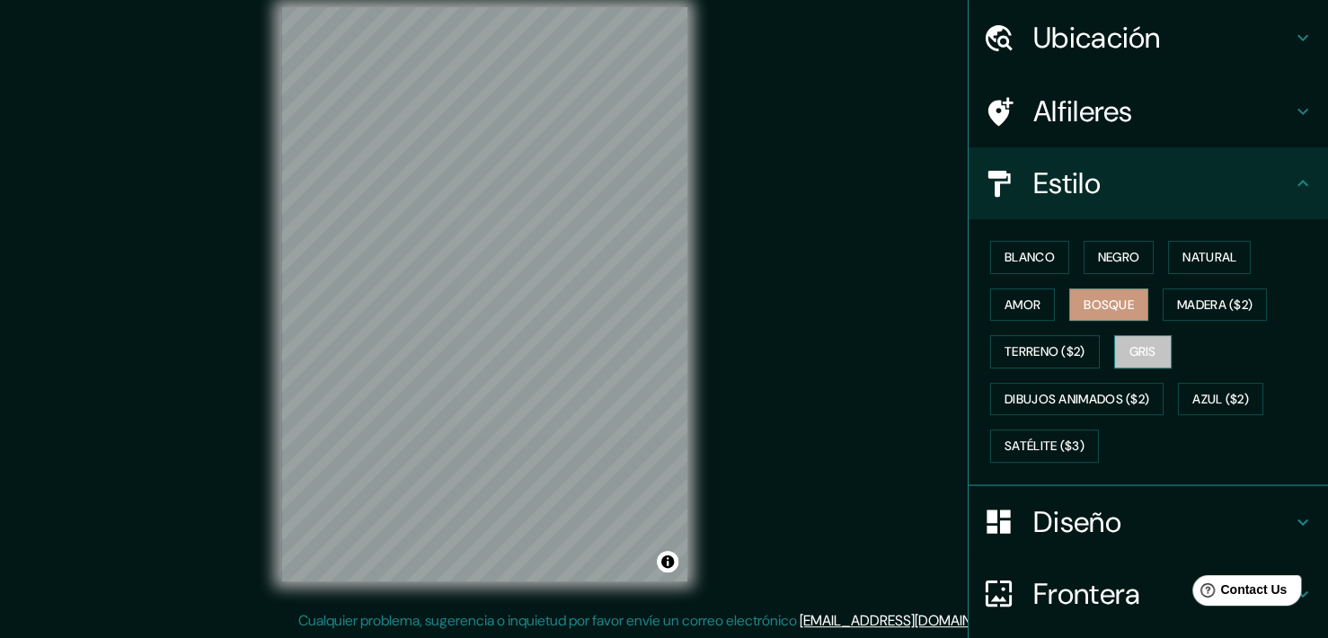
click at [1129, 342] on button "Gris" at bounding box center [1143, 351] width 58 height 33
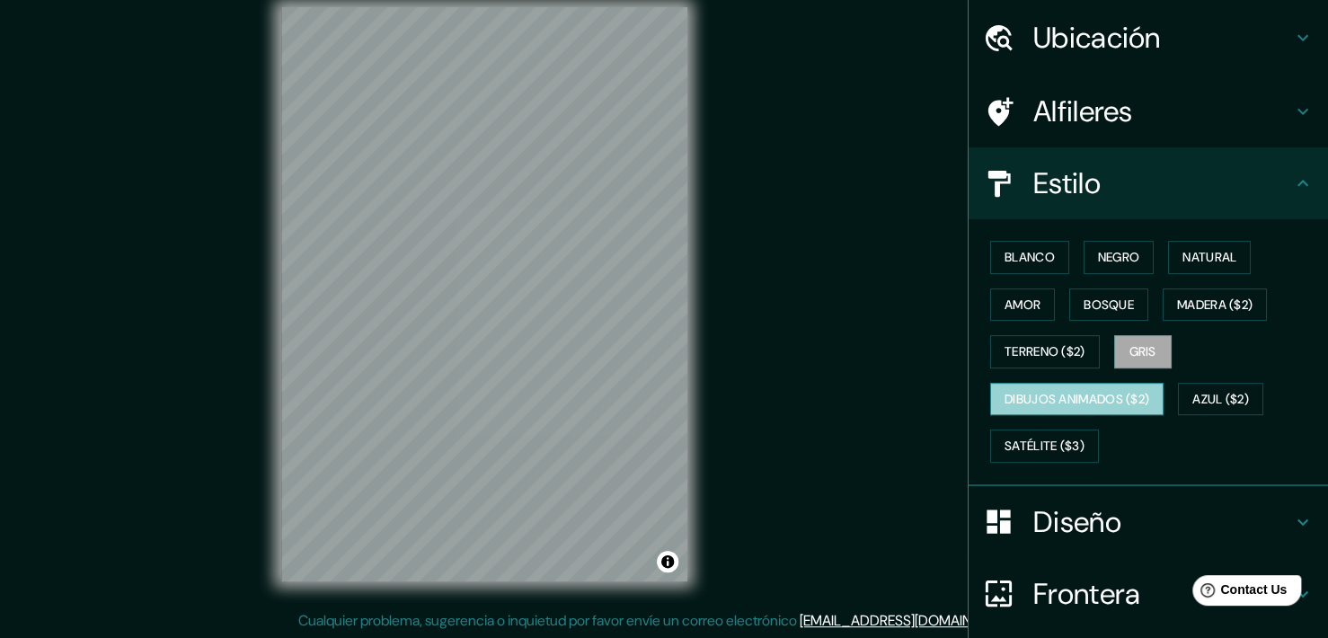
click at [1077, 396] on button "Dibujos animados ($2)" at bounding box center [1076, 399] width 173 height 33
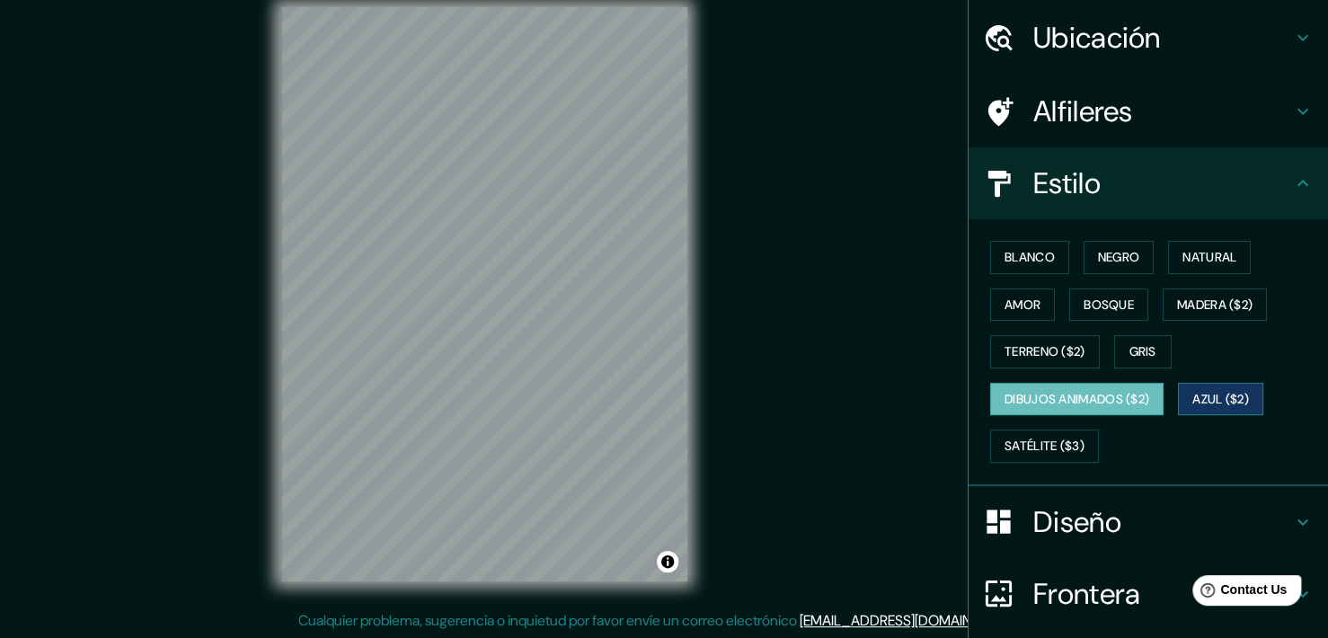
click at [1204, 401] on button "Azul ($2)" at bounding box center [1220, 399] width 85 height 33
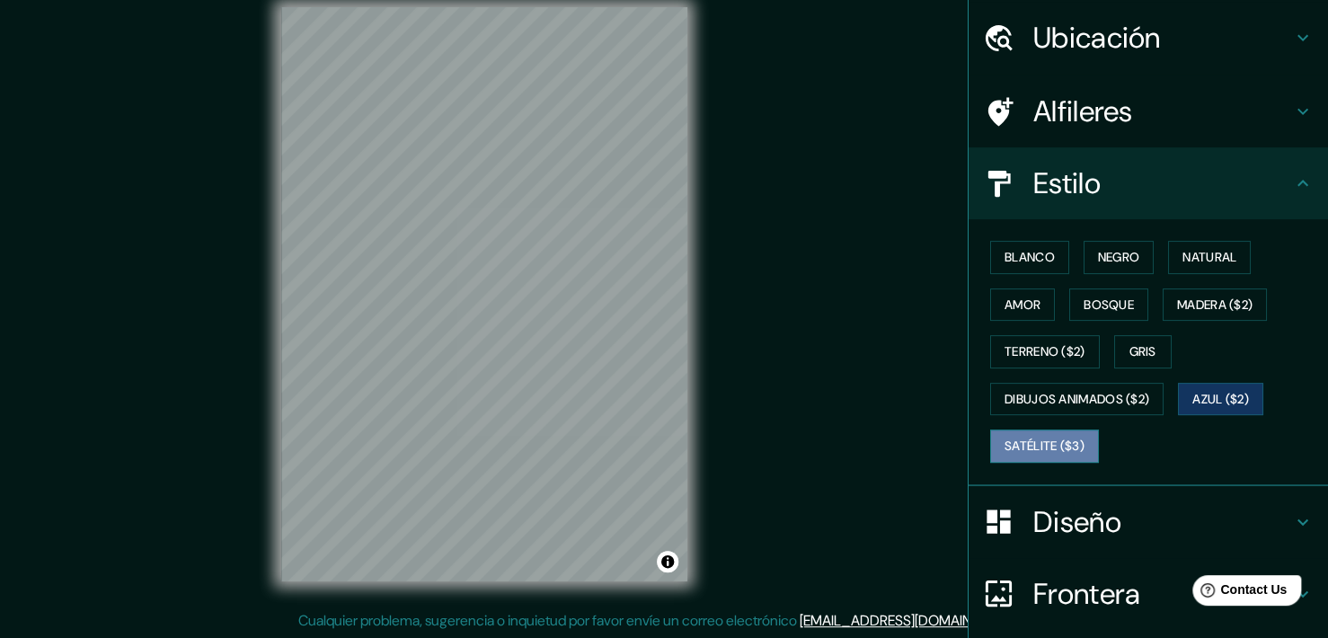
click at [1028, 448] on button "Satélite ($3)" at bounding box center [1044, 446] width 109 height 33
drag, startPoint x: 981, startPoint y: 407, endPoint x: 917, endPoint y: 389, distance: 67.2
click at [917, 389] on div "Mappin Ubicación Ica, [GEOGRAPHIC_DATA], [GEOGRAPHIC_DATA] Alfileres Estilo Bla…" at bounding box center [664, 308] width 1328 height 661
